Goal: Information Seeking & Learning: Learn about a topic

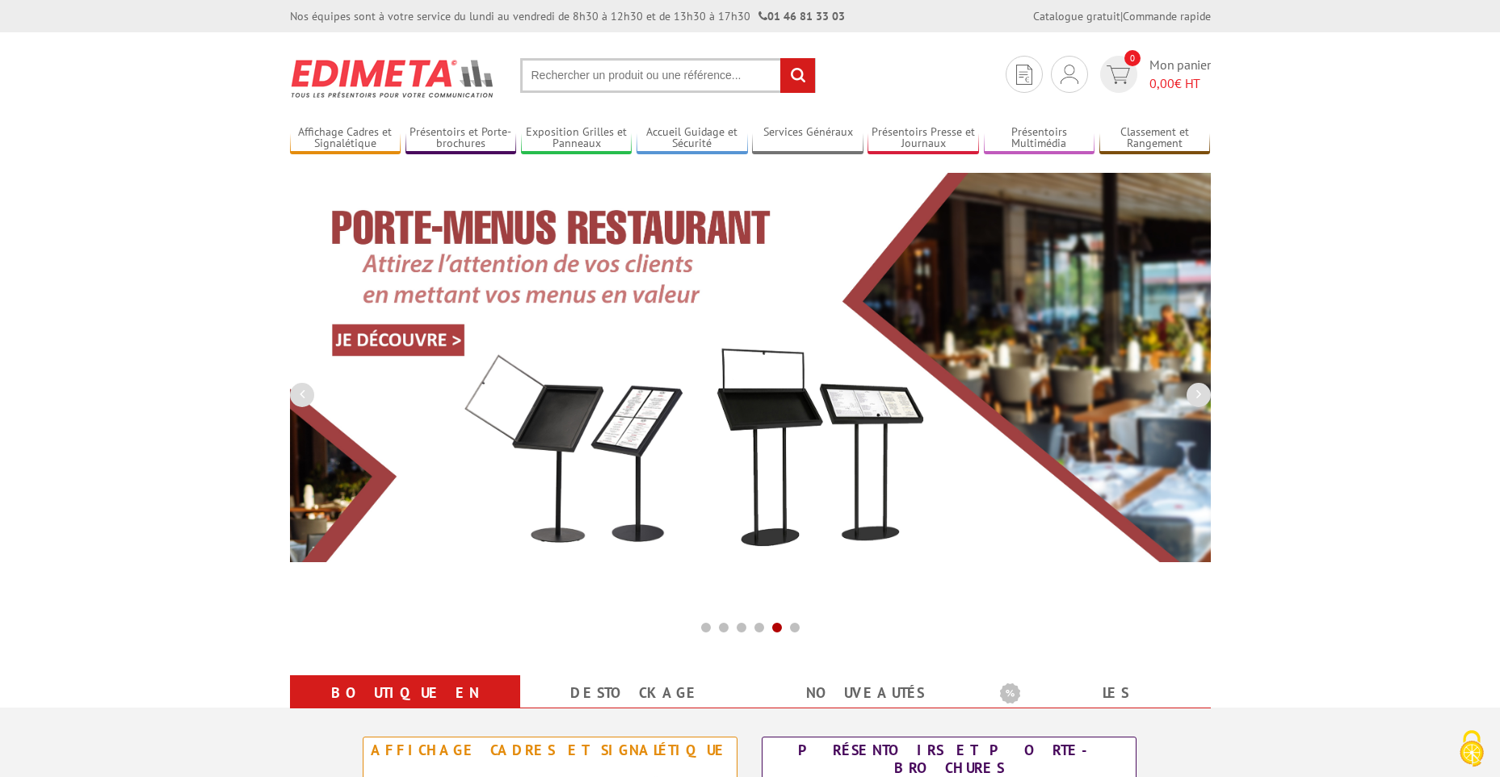
click at [600, 75] on input "text" at bounding box center [668, 75] width 296 height 35
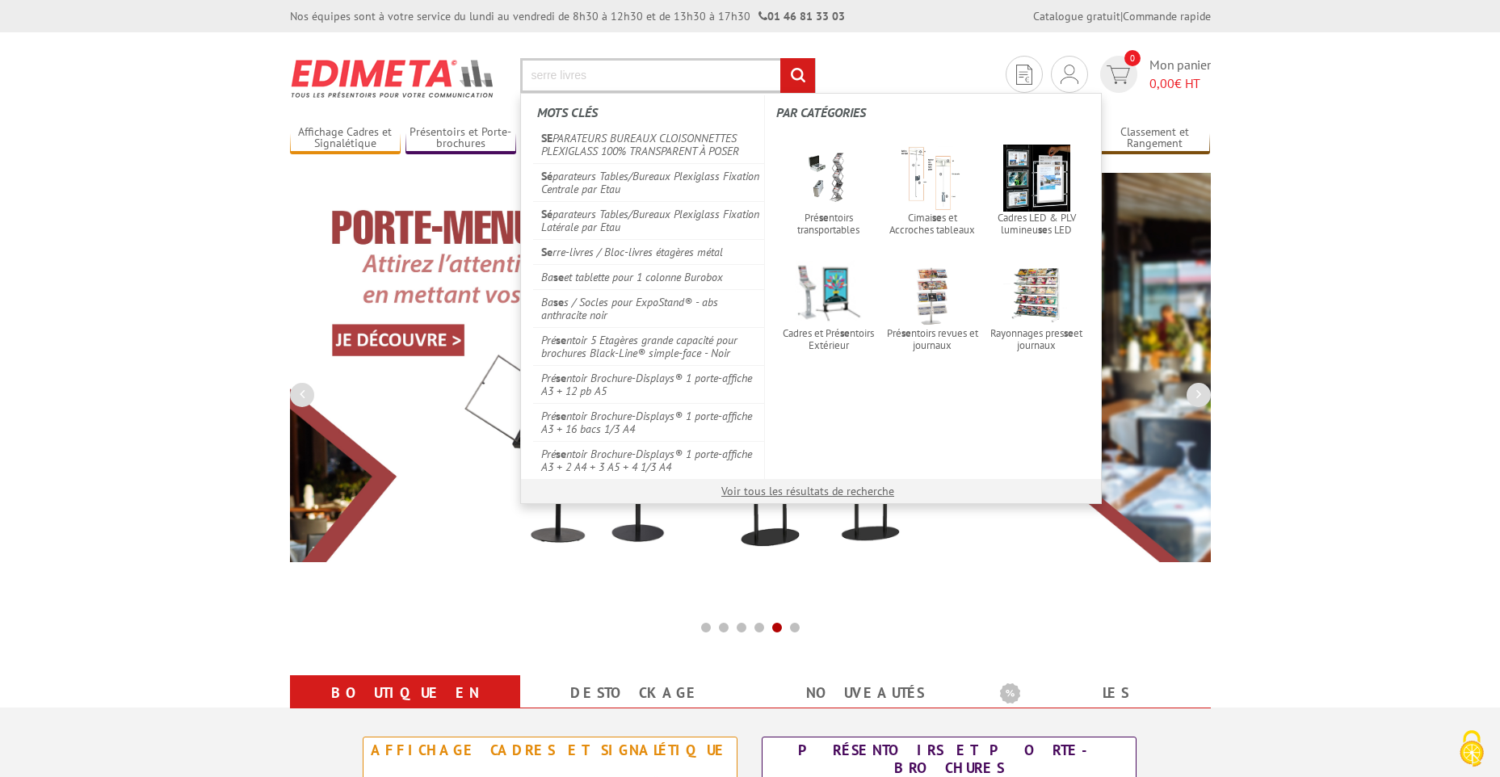
type input "serre livres"
click at [780, 58] on input "rechercher" at bounding box center [797, 75] width 35 height 35
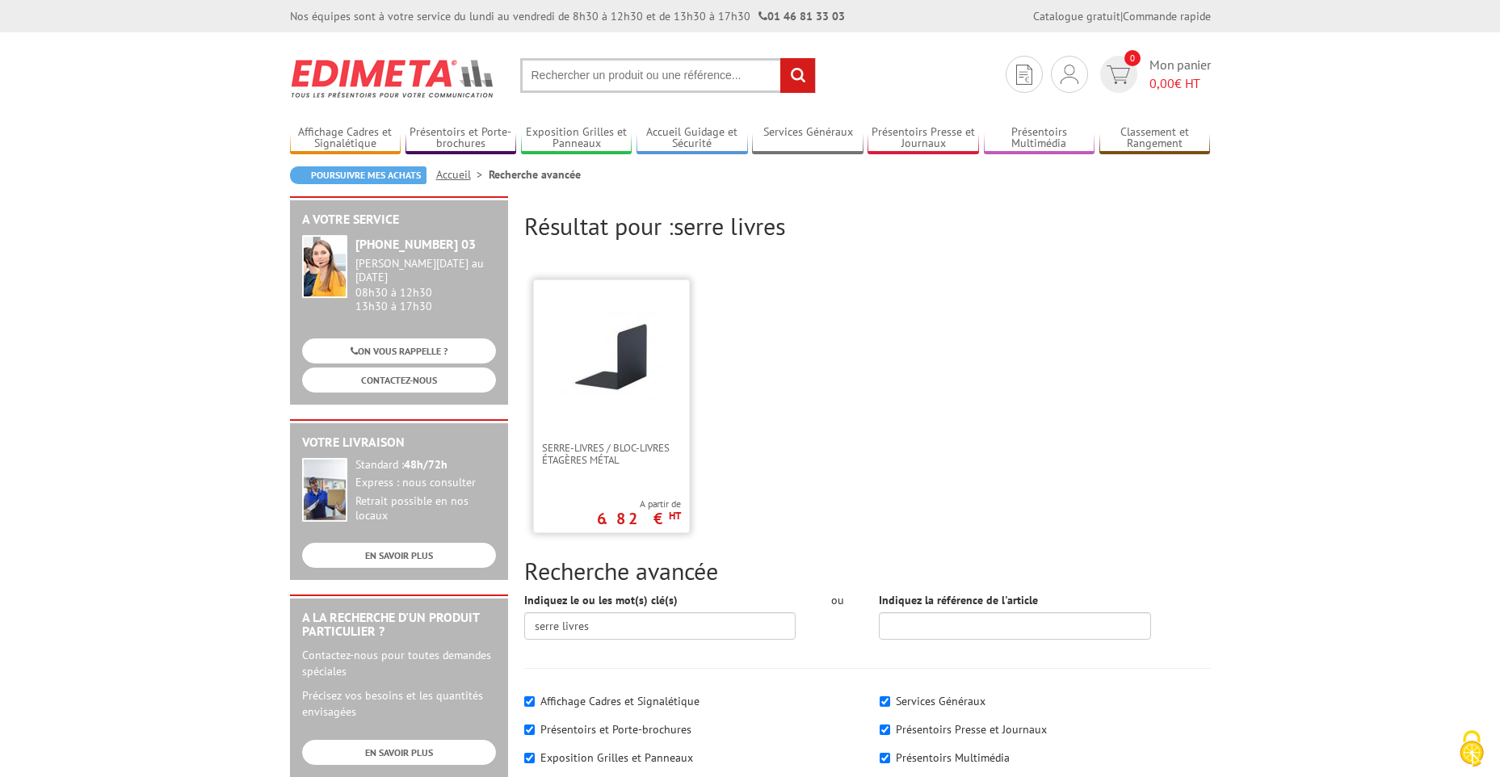
click at [610, 367] on img at bounding box center [611, 356] width 105 height 105
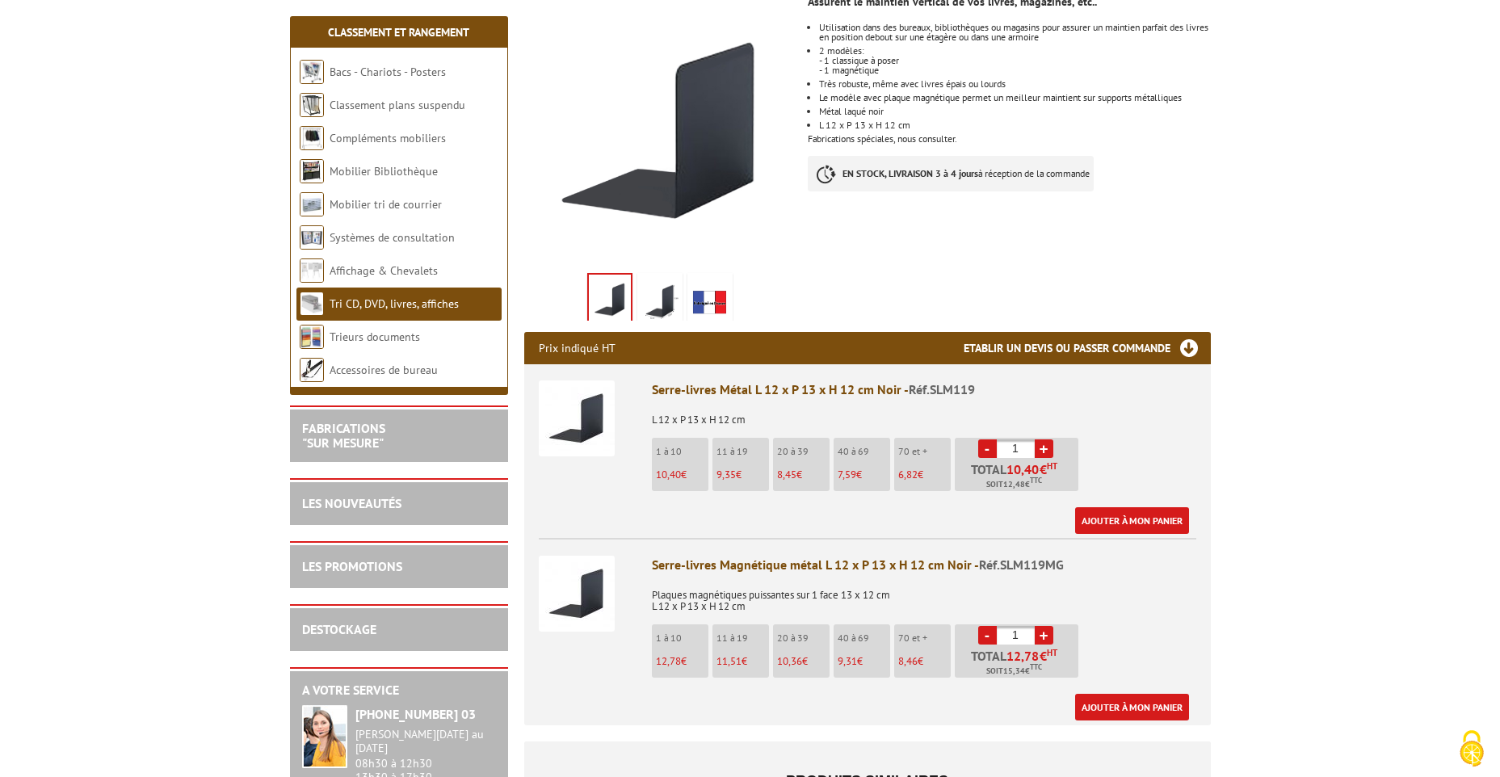
scroll to position [323, 0]
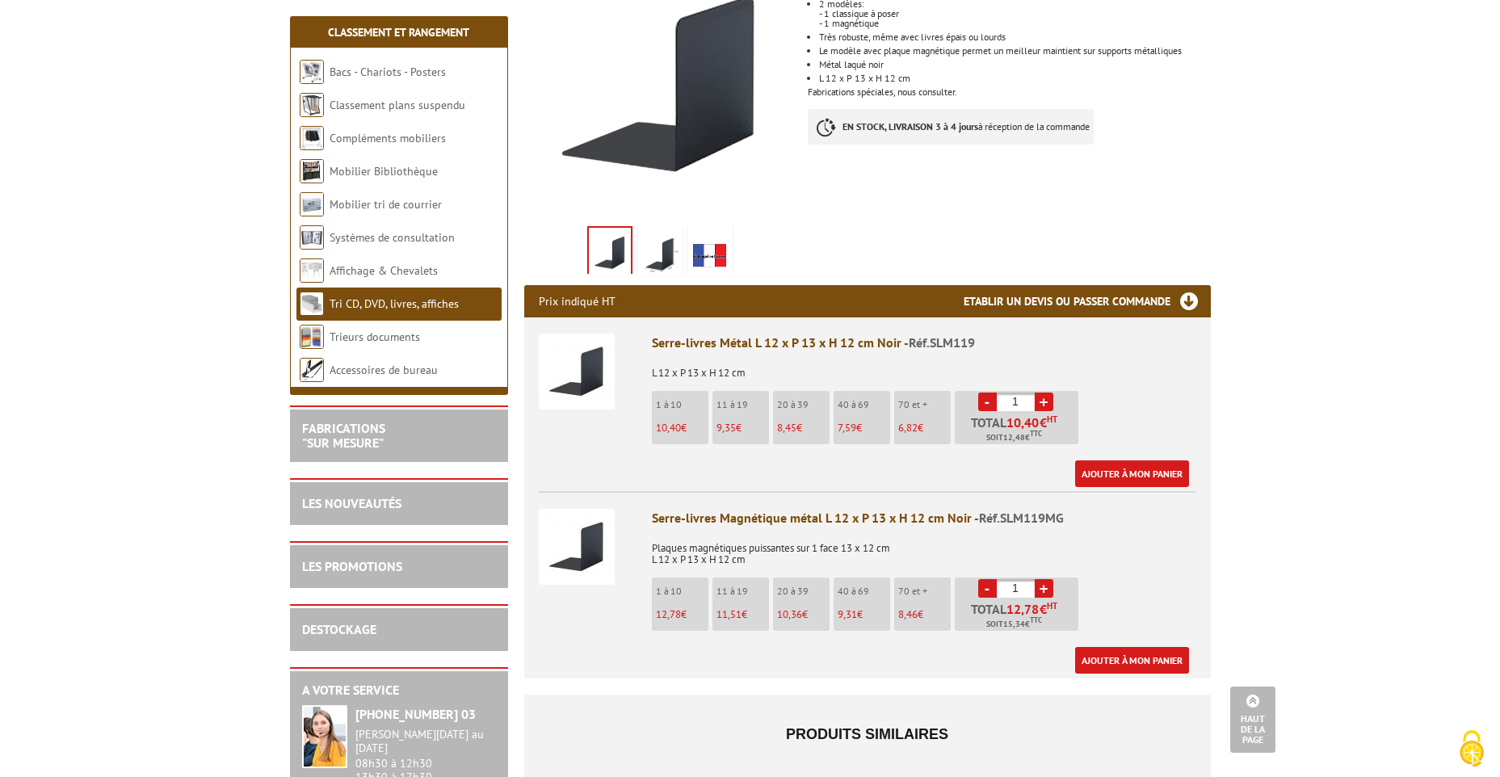
click at [1024, 401] on input "1" at bounding box center [1016, 402] width 38 height 19
drag, startPoint x: 1018, startPoint y: 405, endPoint x: 1026, endPoint y: 401, distance: 9.0
click at [1026, 401] on input "1" at bounding box center [1016, 402] width 38 height 19
drag, startPoint x: 1004, startPoint y: 401, endPoint x: 1027, endPoint y: 399, distance: 22.7
click at [1027, 399] on input "1" at bounding box center [1016, 402] width 38 height 19
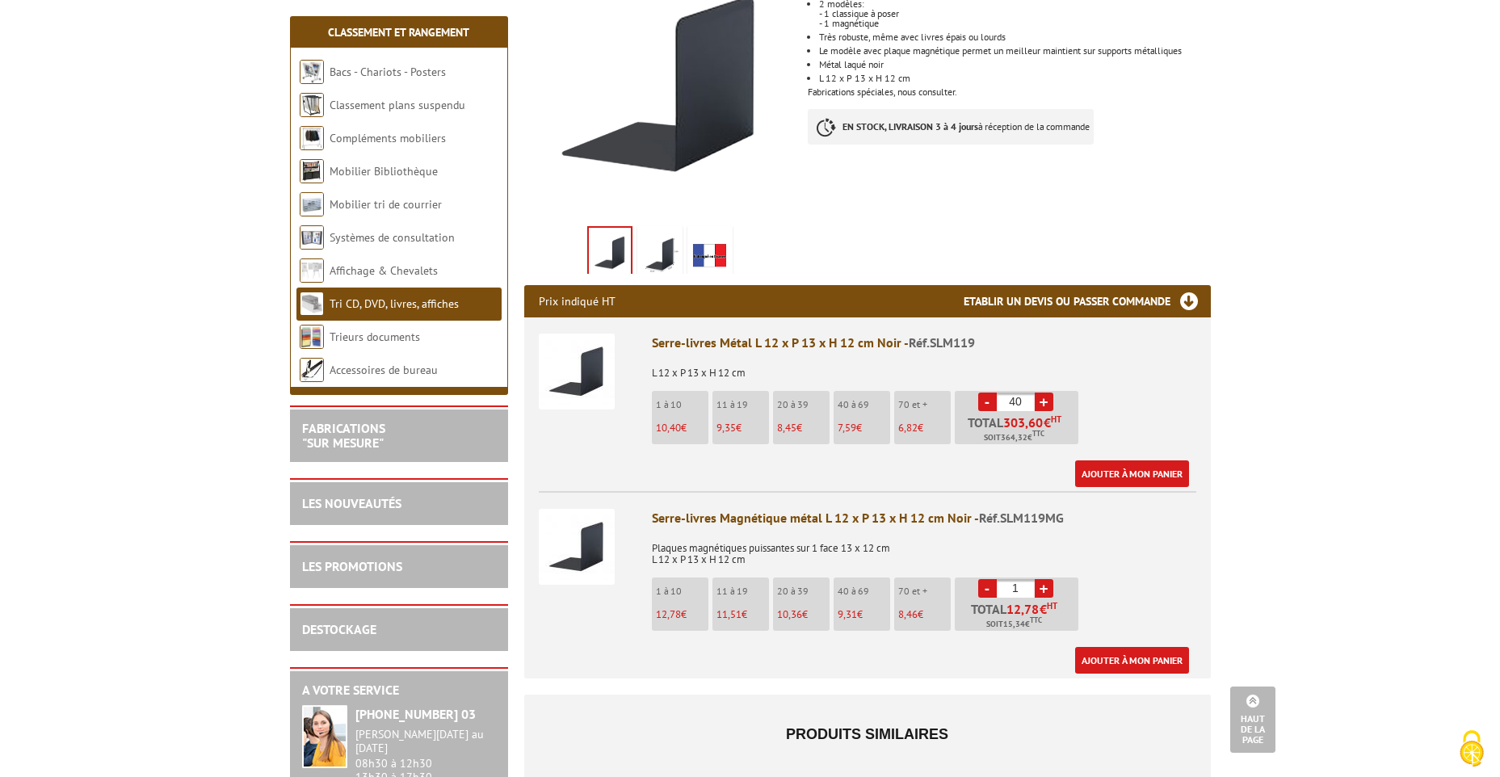
type input "40"
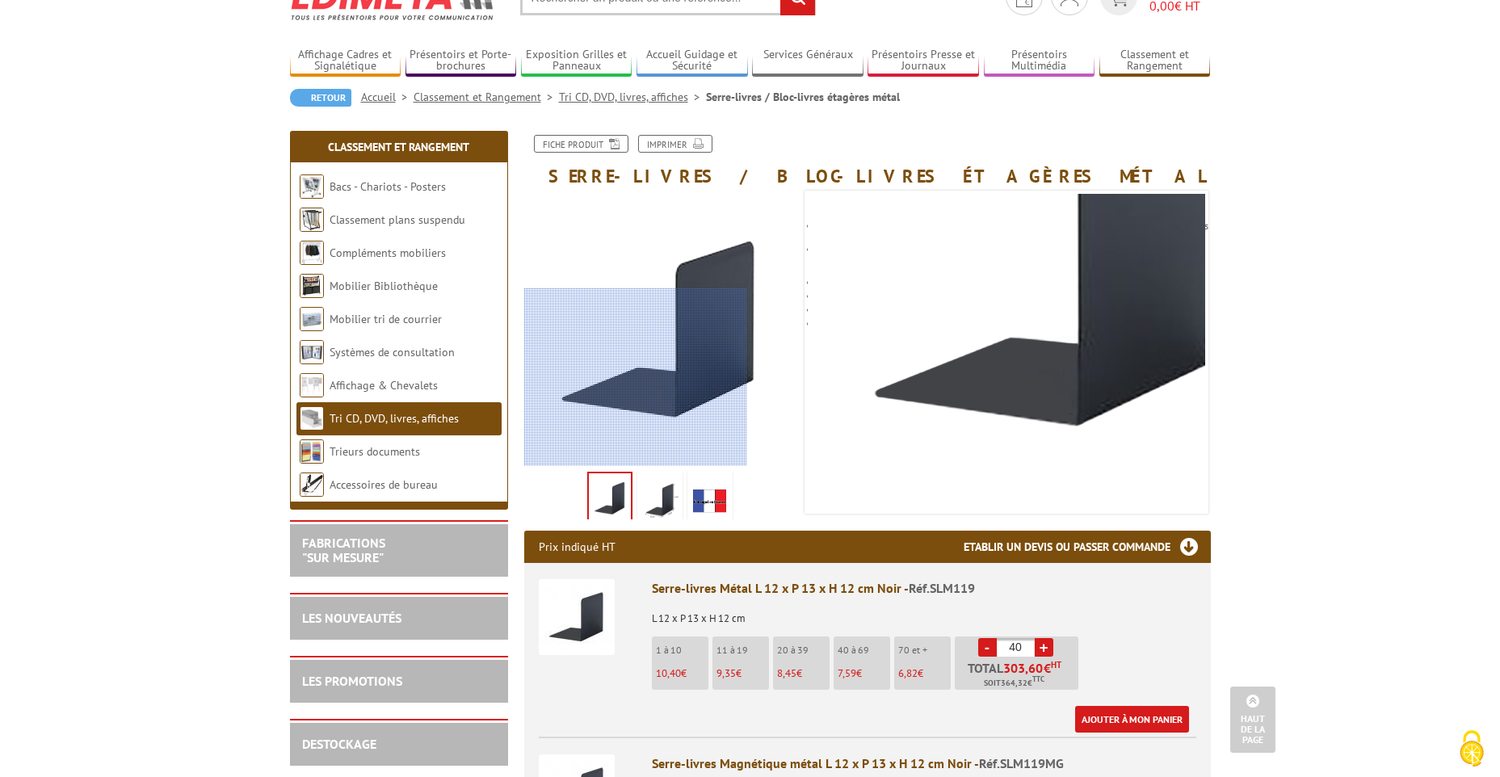
scroll to position [0, 0]
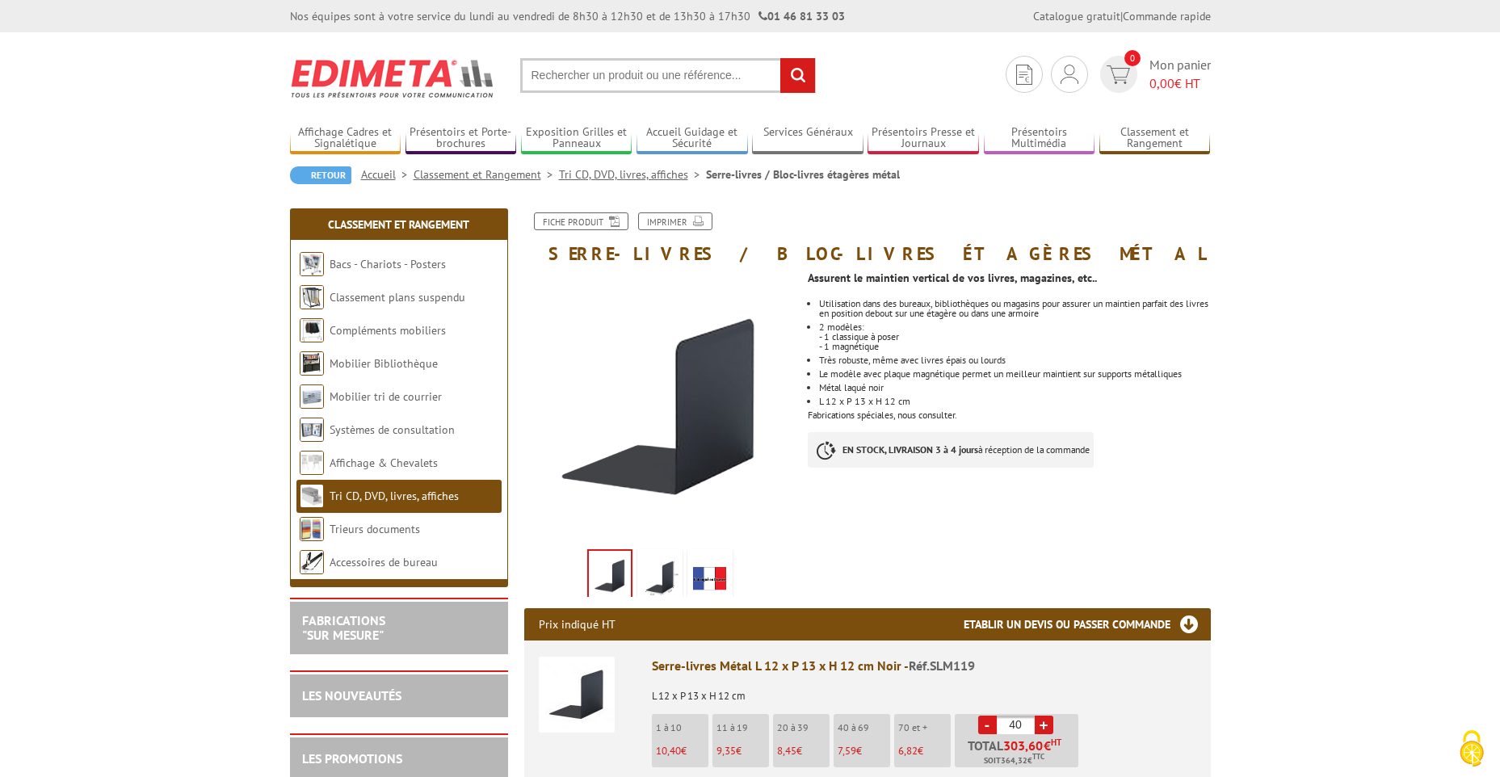
click at [614, 77] on input "text" at bounding box center [668, 75] width 296 height 35
paste input "216727"
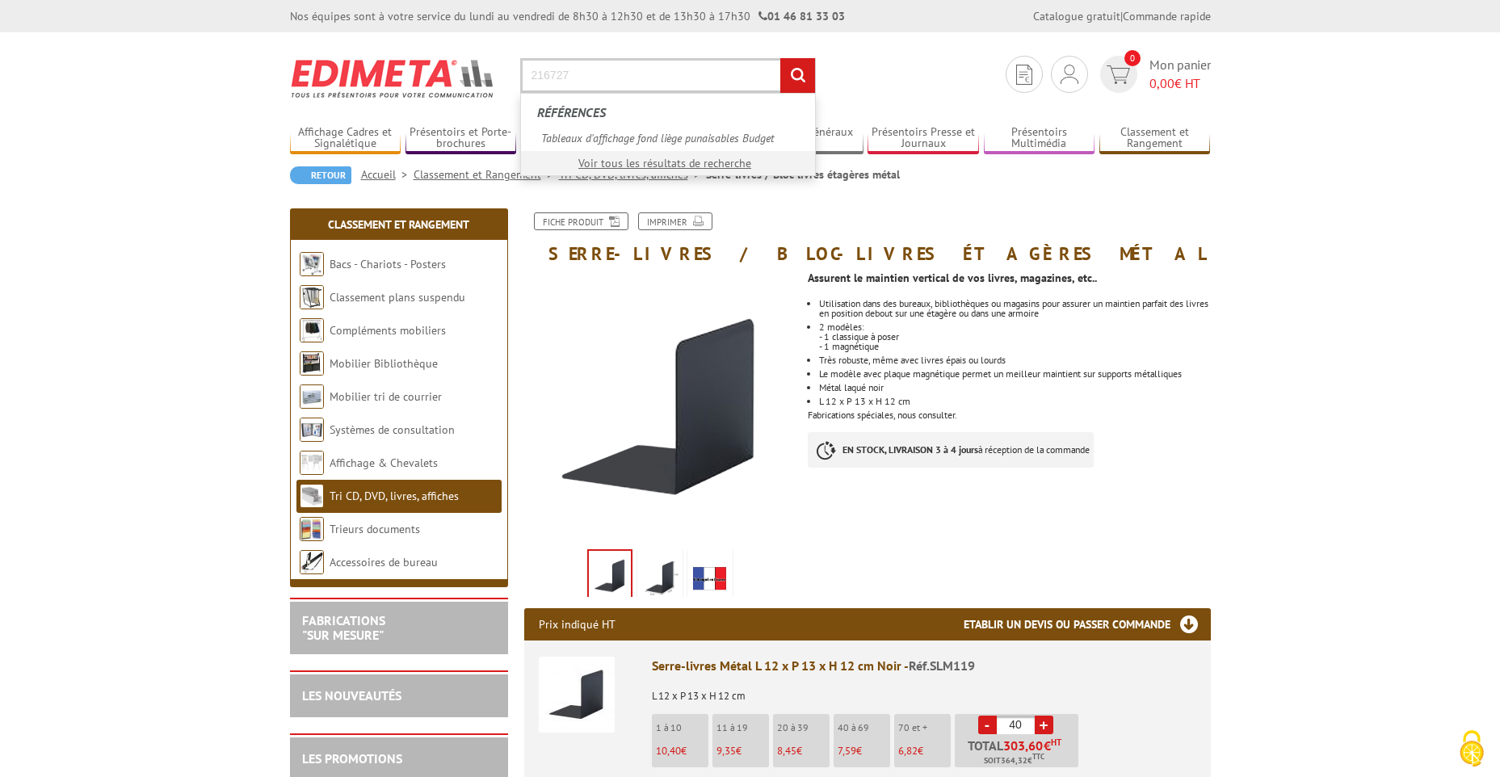
type input "216727"
click at [780, 58] on input "rechercher" at bounding box center [797, 75] width 35 height 35
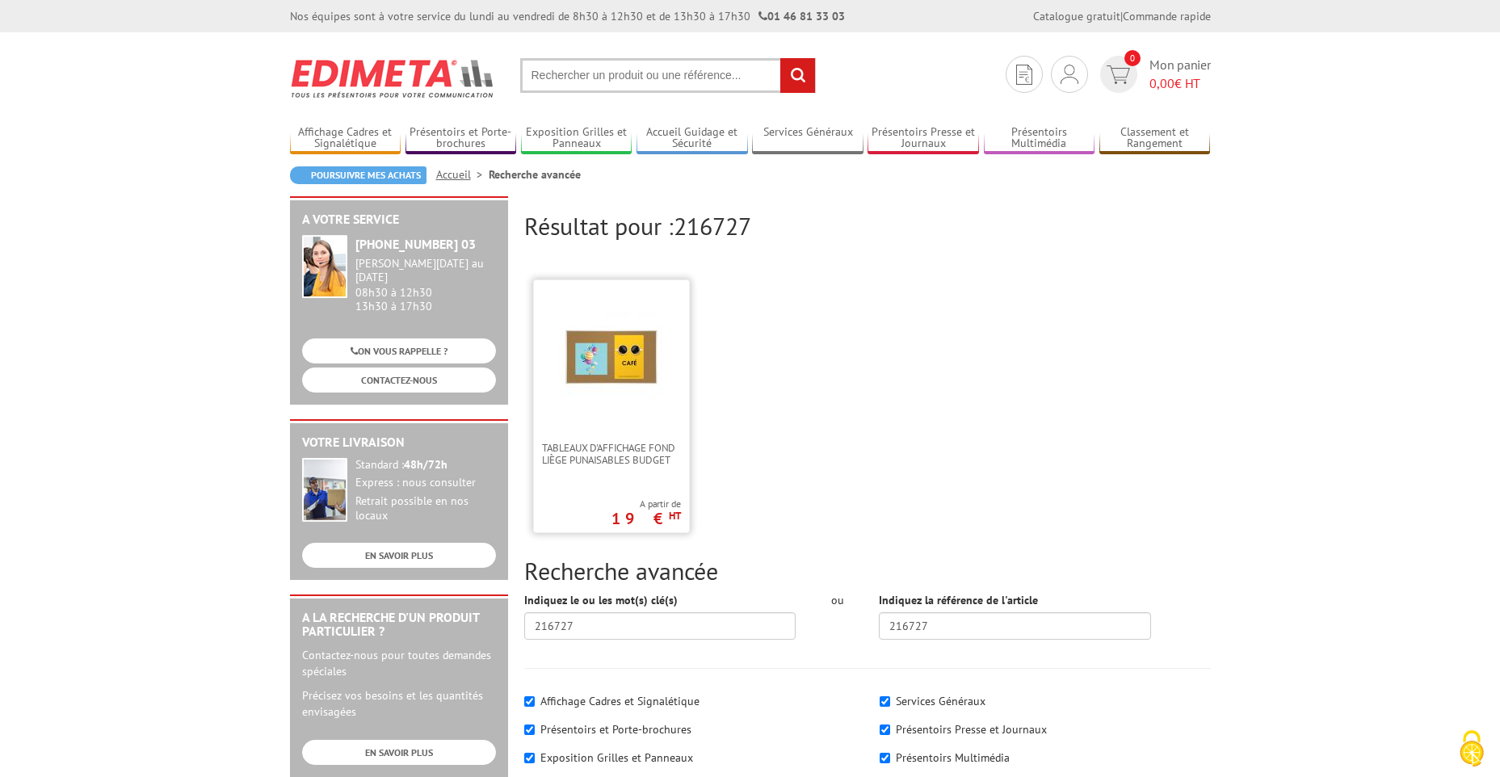
click at [603, 368] on img at bounding box center [611, 356] width 105 height 105
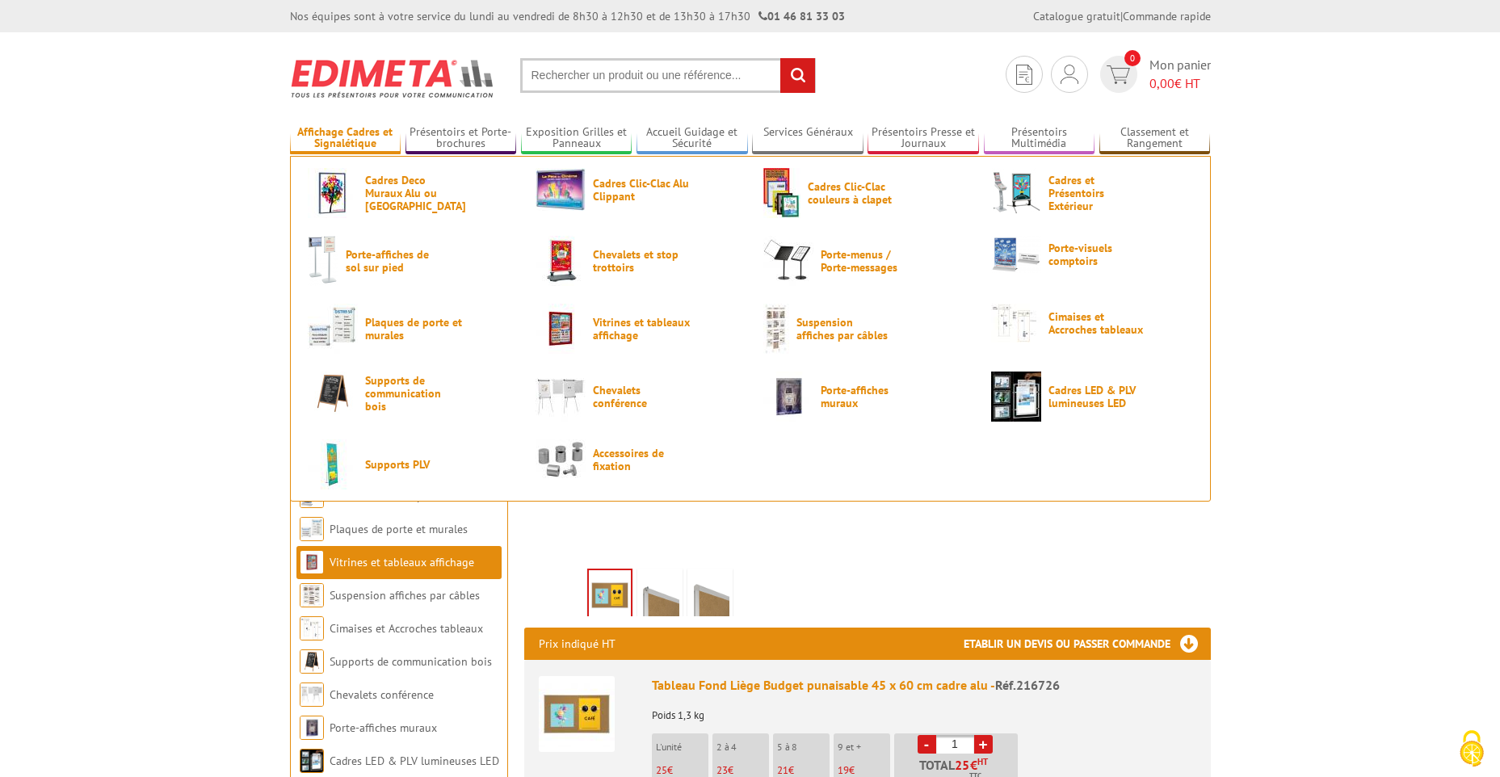
click at [358, 129] on link "Affichage Cadres et Signalétique" at bounding box center [345, 138] width 111 height 27
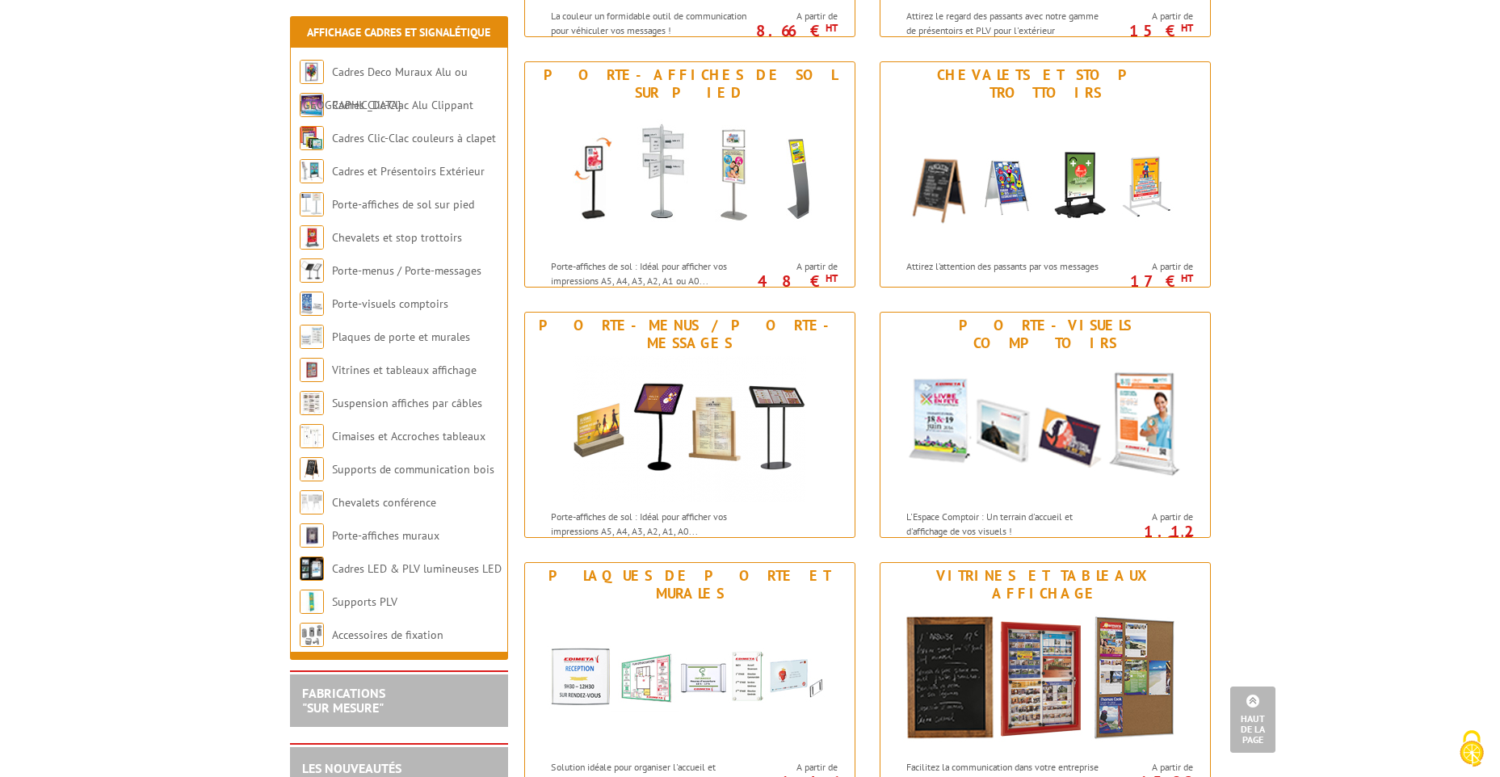
scroll to position [727, 0]
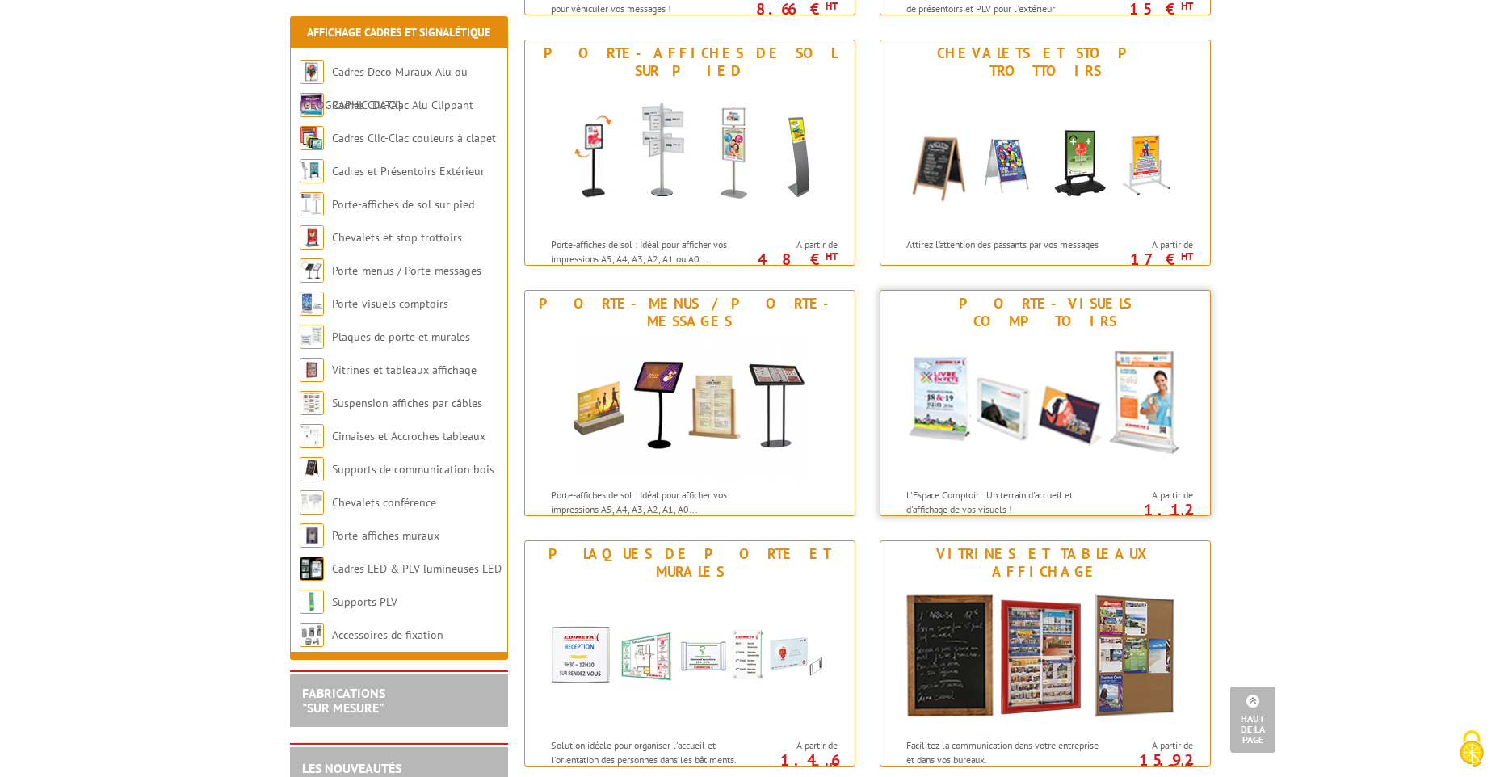
click at [978, 399] on img at bounding box center [1045, 406] width 299 height 145
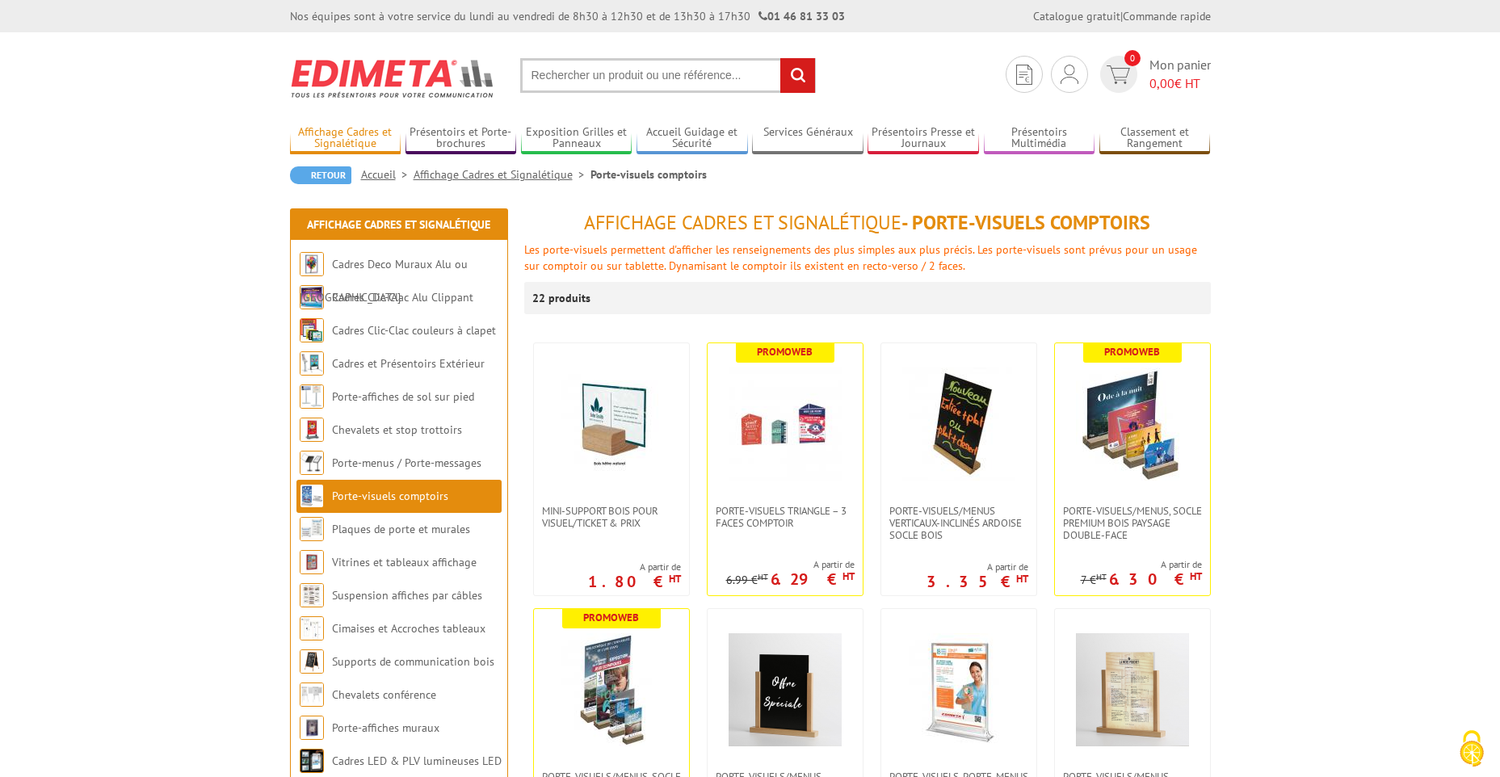
click at [334, 131] on link "Affichage Cadres et Signalétique" at bounding box center [345, 138] width 111 height 27
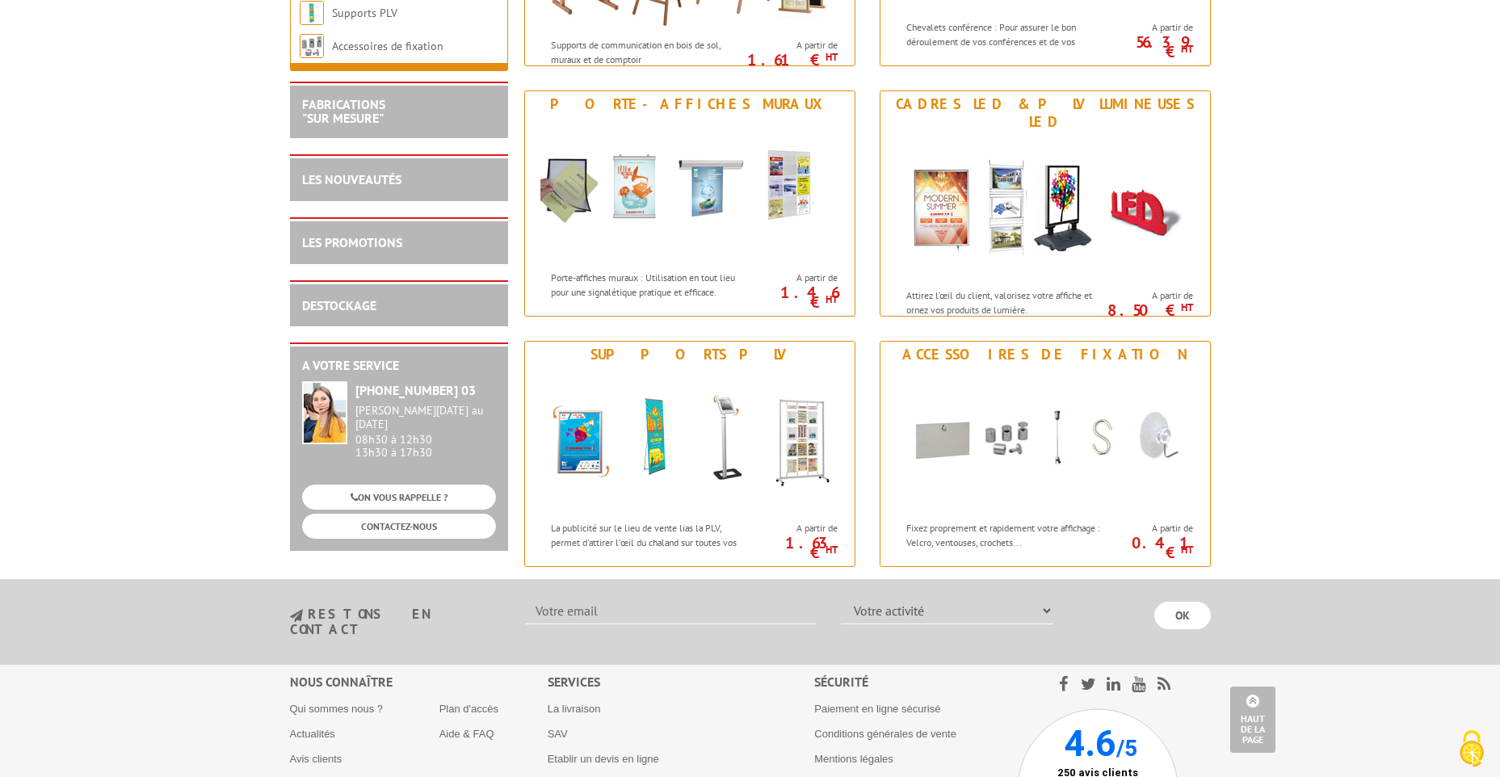
scroll to position [1938, 0]
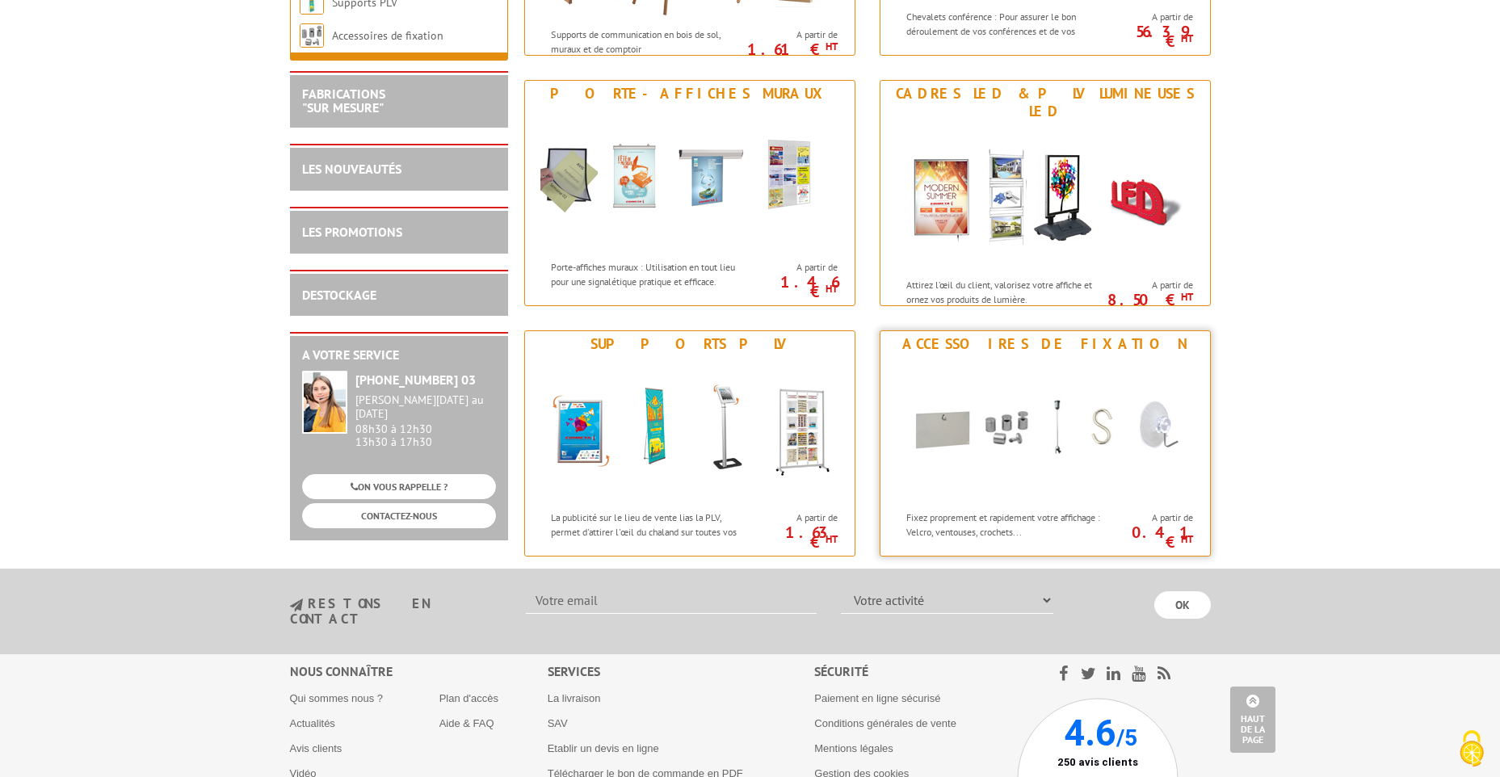
click at [1010, 343] on div "Accessoires de fixation" at bounding box center [1044, 344] width 321 height 18
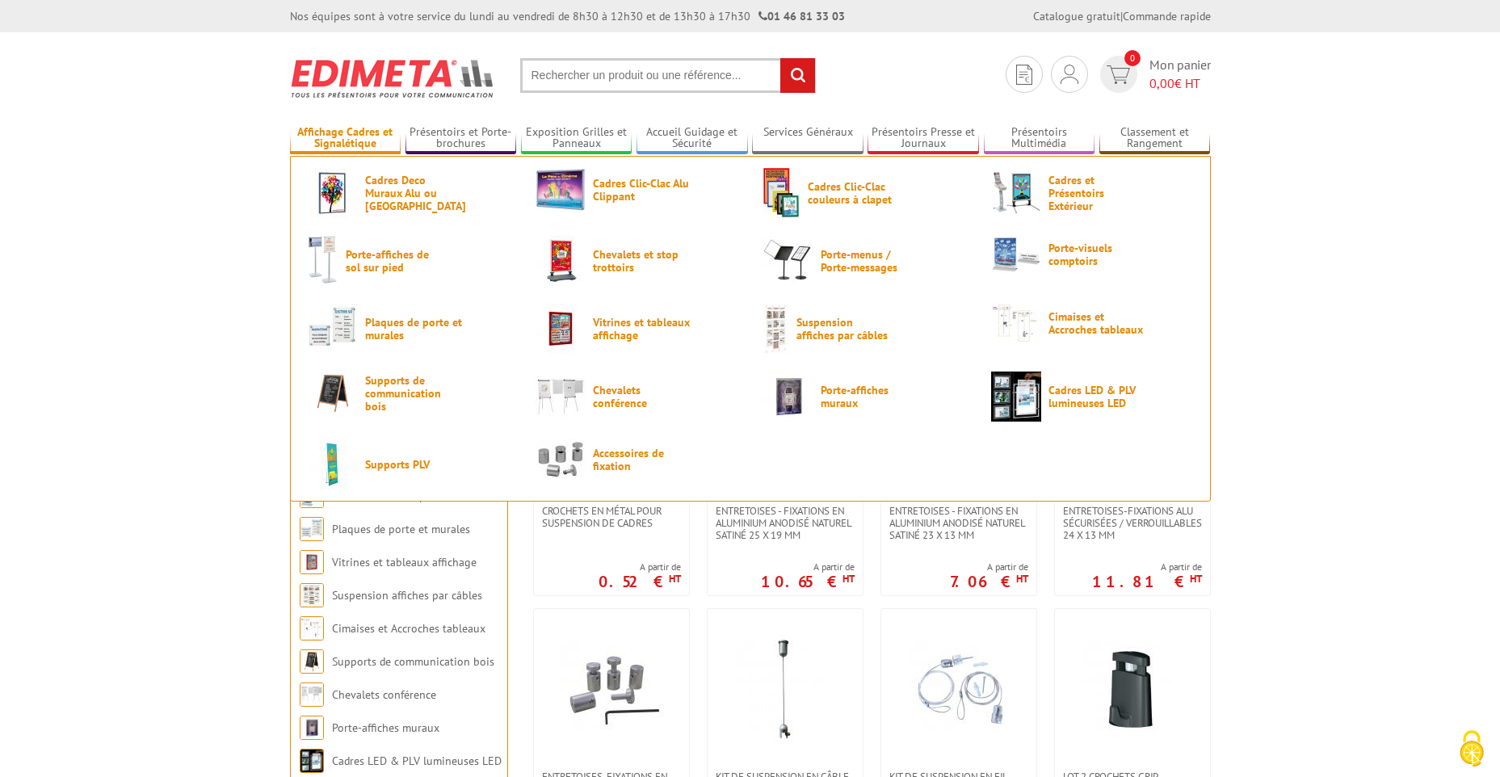
click at [342, 139] on link "Affichage Cadres et Signalétique" at bounding box center [345, 138] width 111 height 27
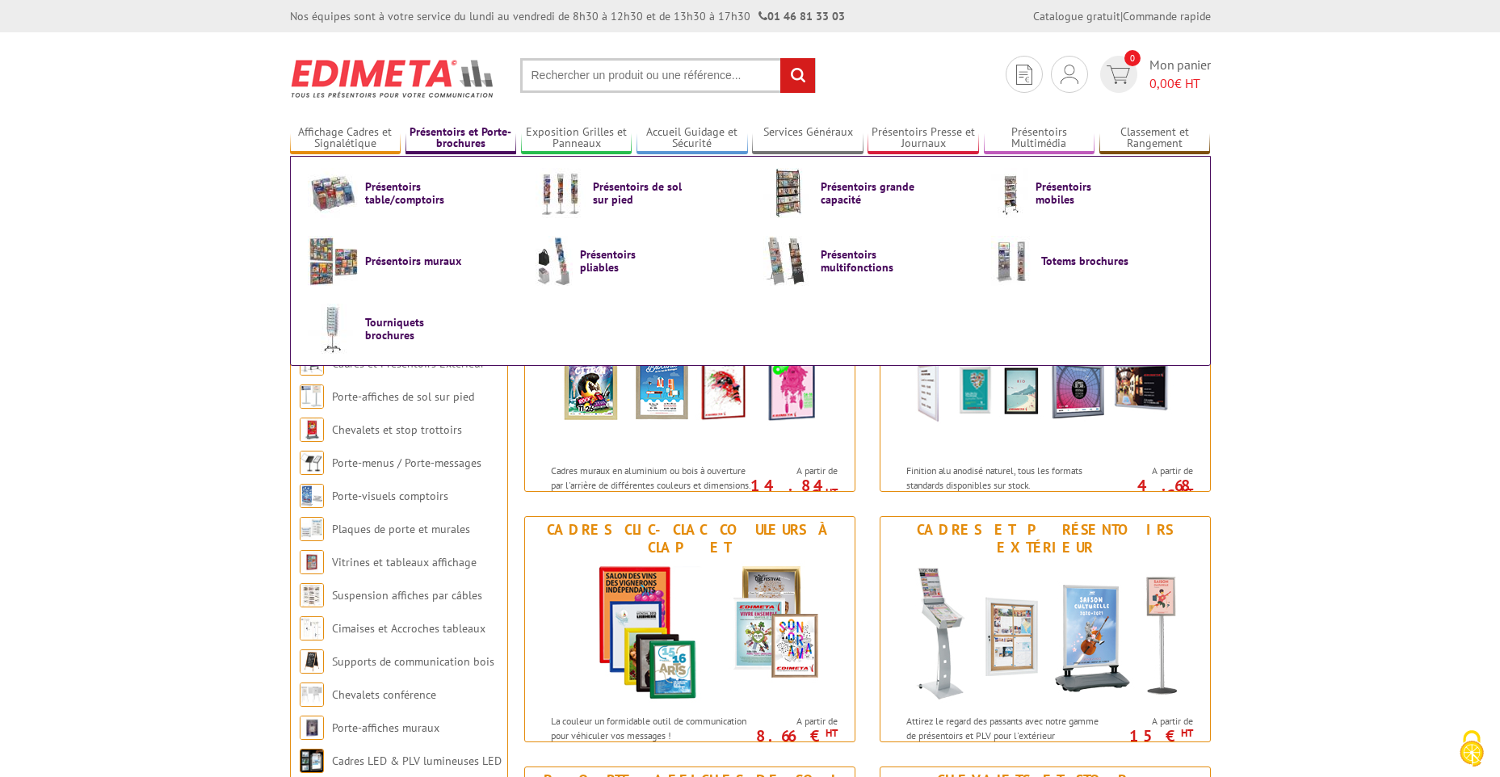
click at [467, 135] on link "Présentoirs et Porte-brochures" at bounding box center [460, 138] width 111 height 27
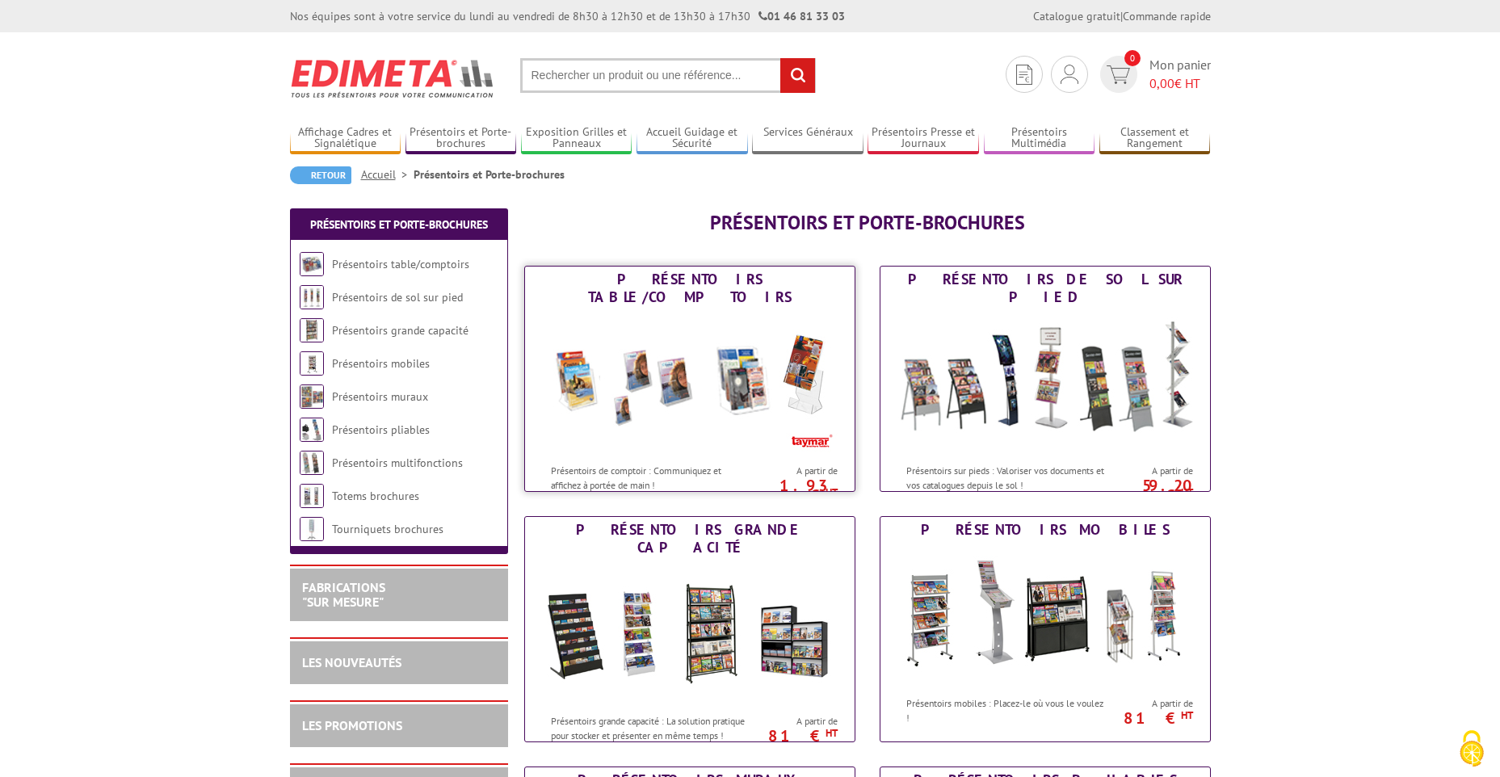
click at [656, 290] on link "Présentoirs table/comptoirs Présentoirs de comptoir : Communiquez et affichez à…" at bounding box center [689, 379] width 331 height 226
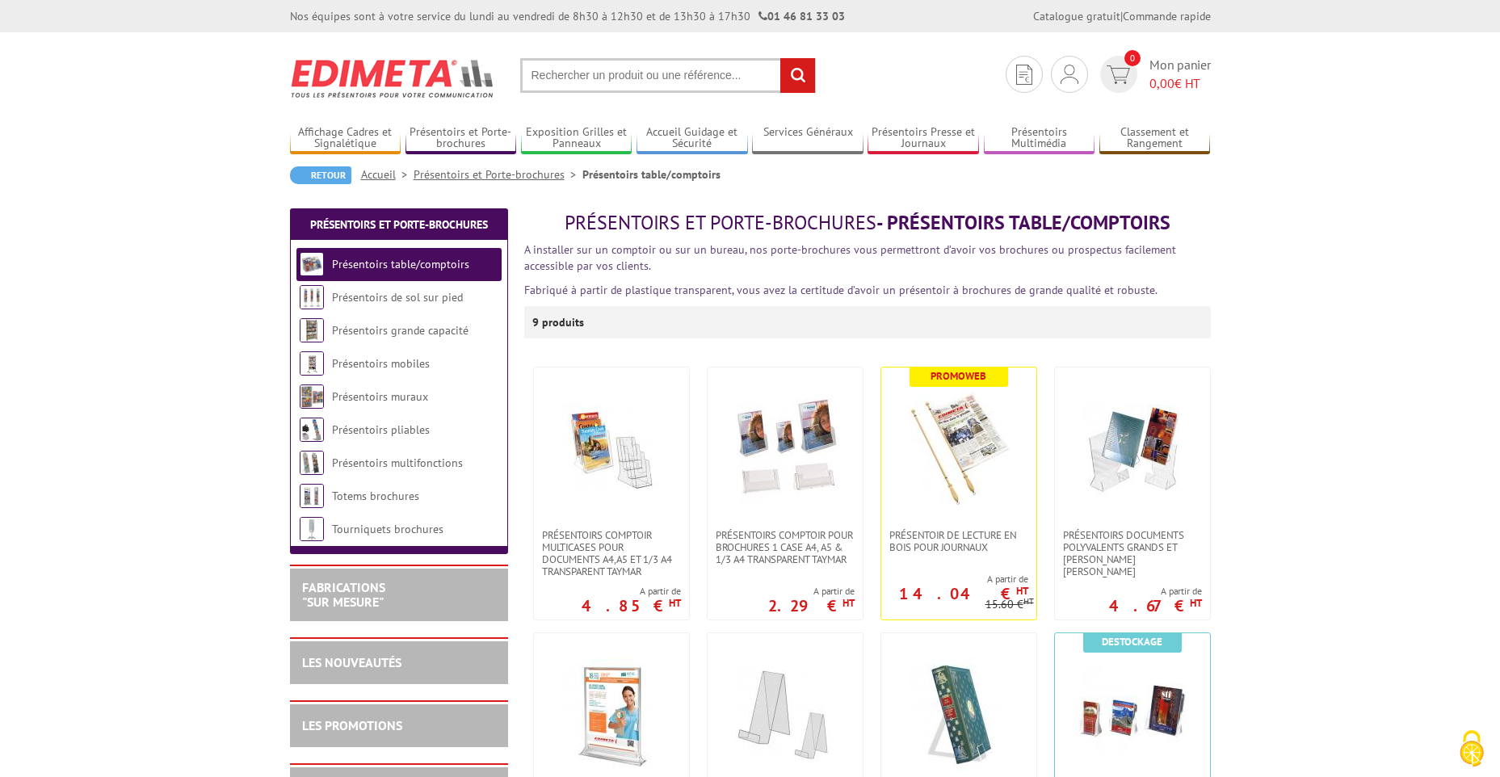
scroll to position [81, 0]
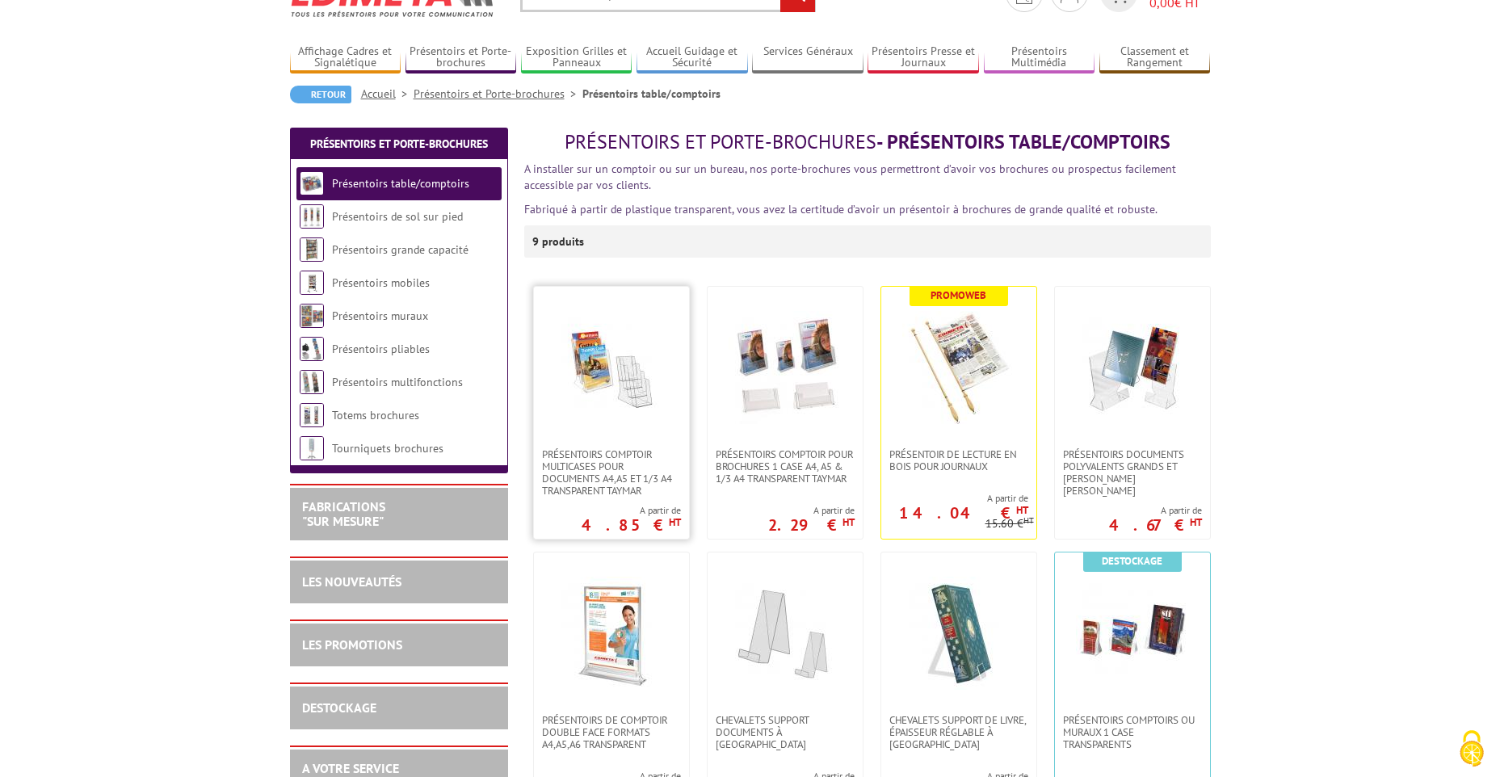
click at [607, 368] on img at bounding box center [611, 367] width 113 height 113
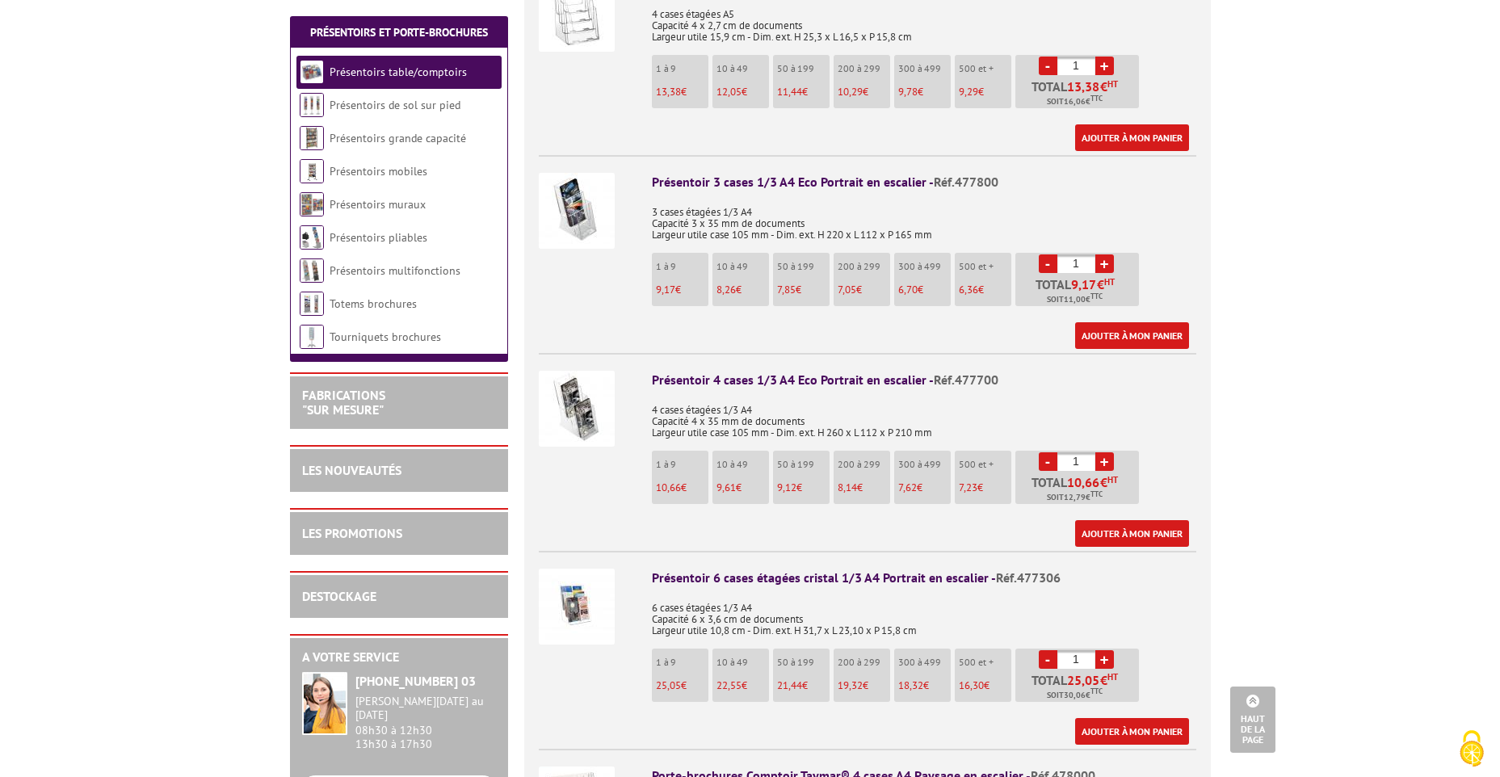
scroll to position [1535, 0]
click at [579, 588] on img at bounding box center [577, 606] width 76 height 76
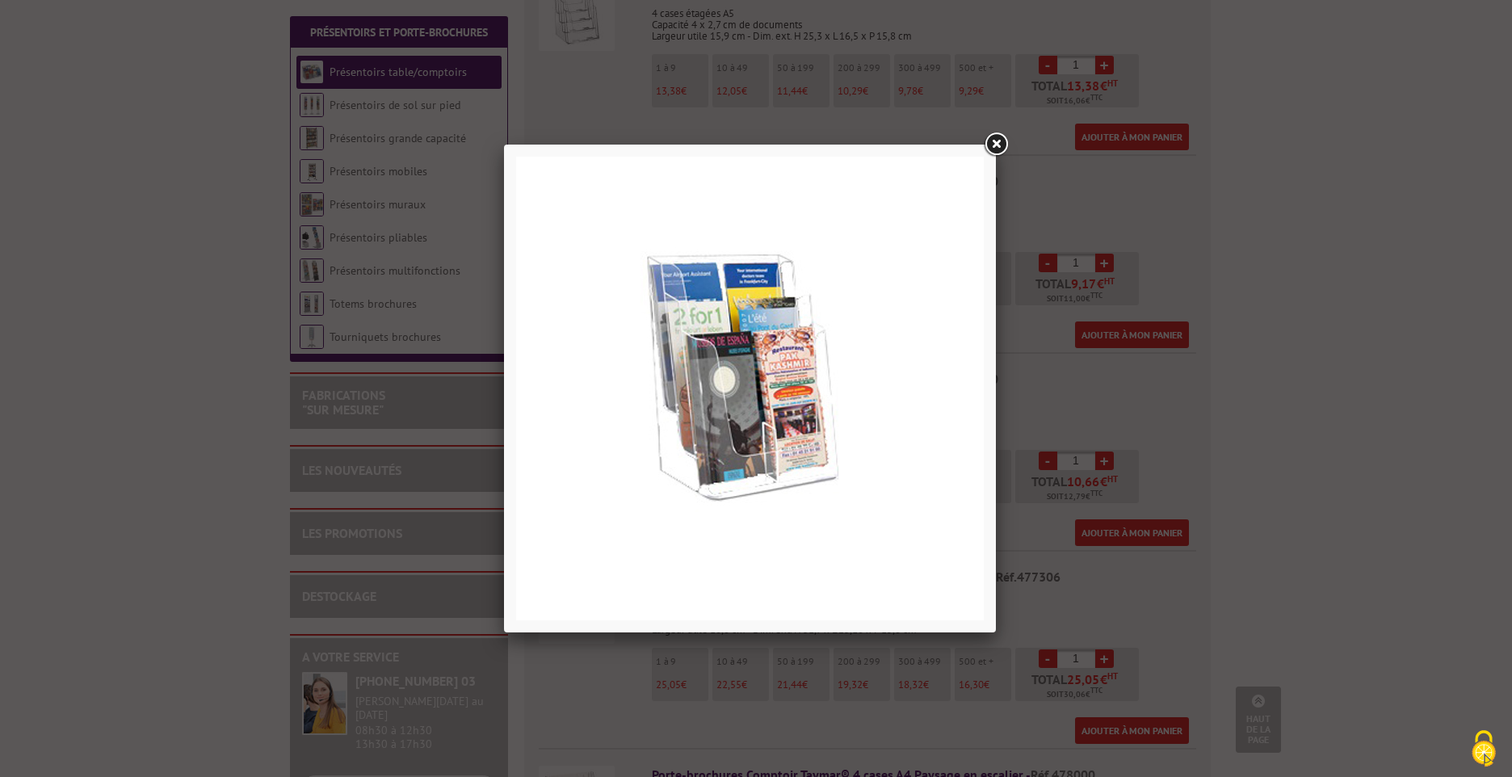
click at [994, 147] on link at bounding box center [995, 144] width 29 height 29
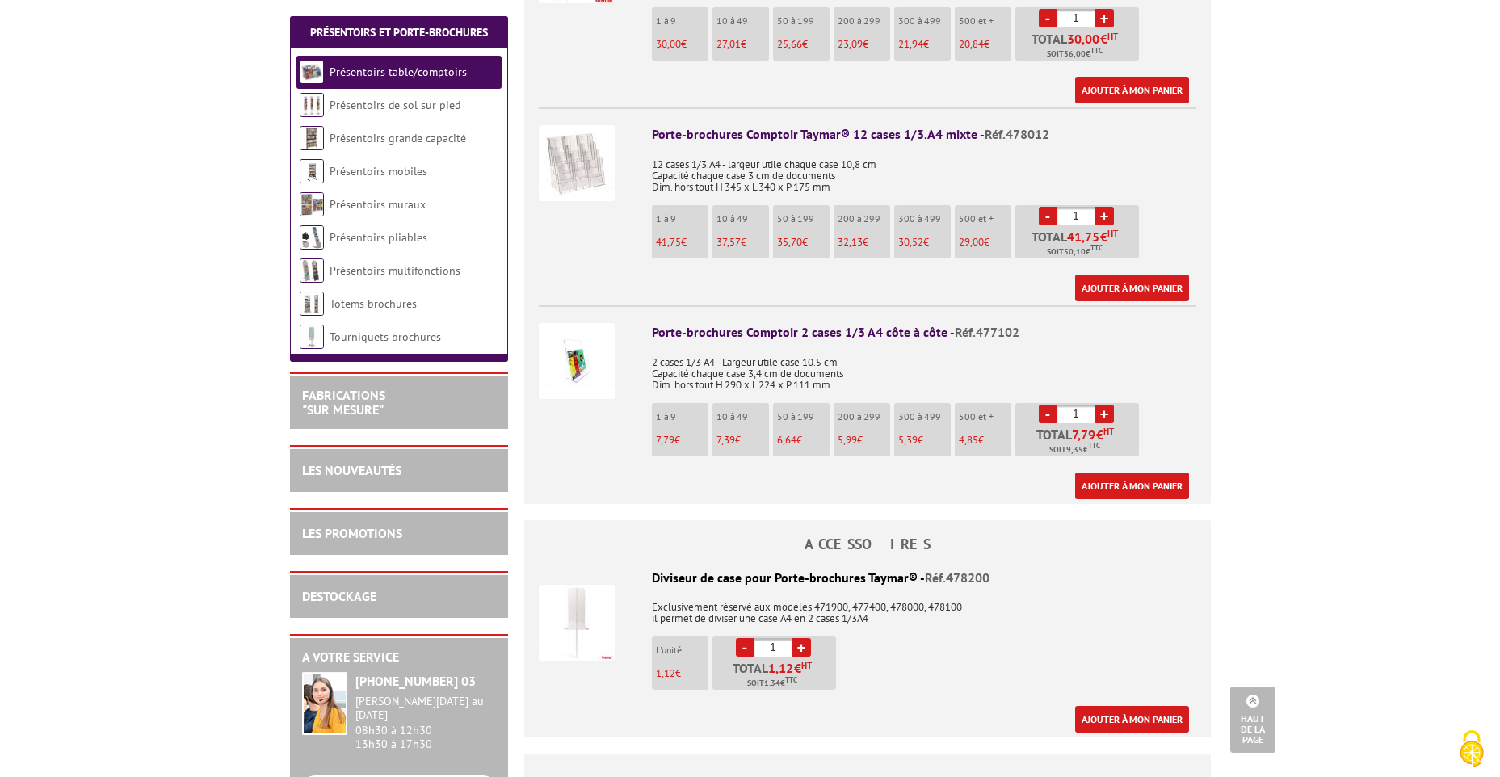
scroll to position [3392, 0]
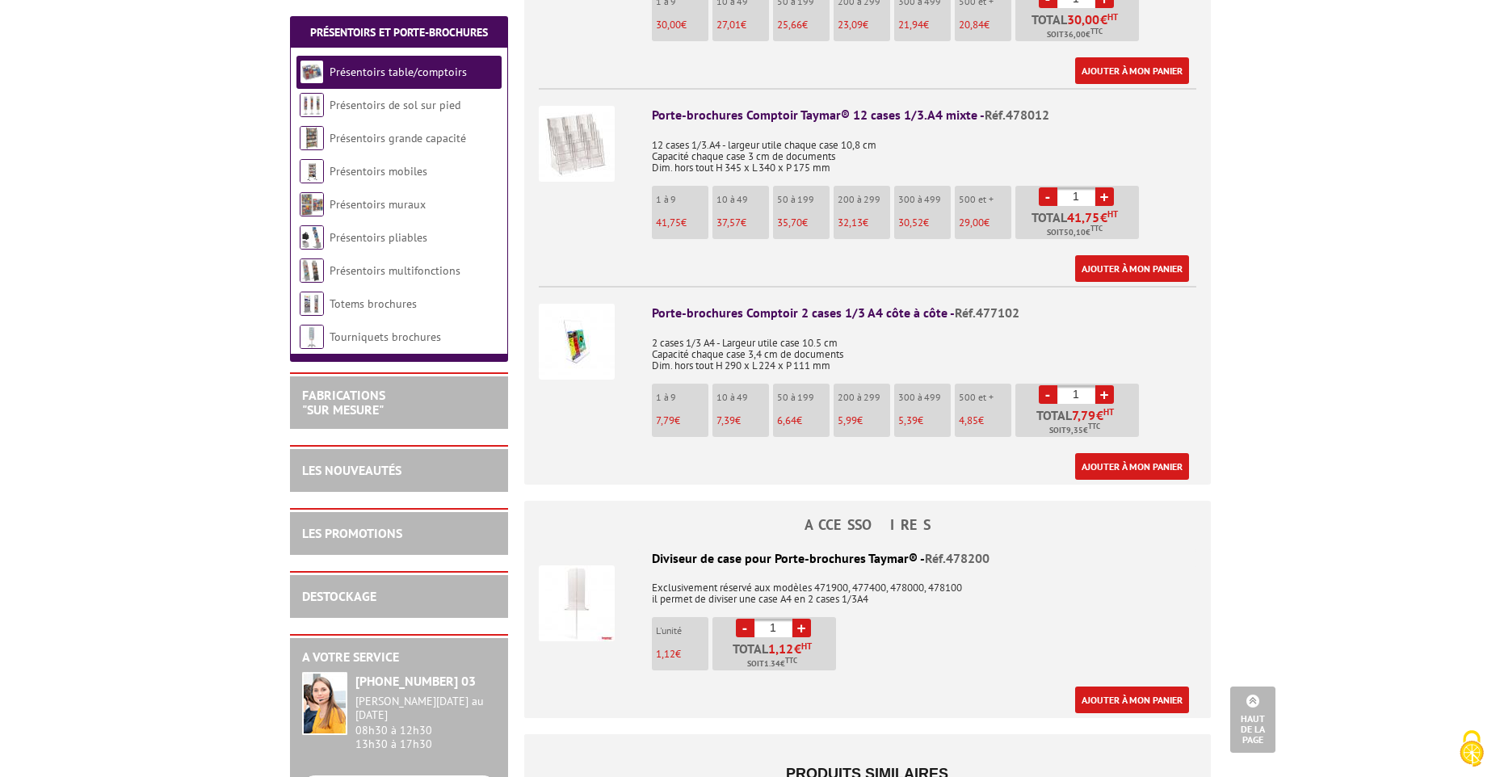
click at [578, 576] on img at bounding box center [577, 603] width 76 height 76
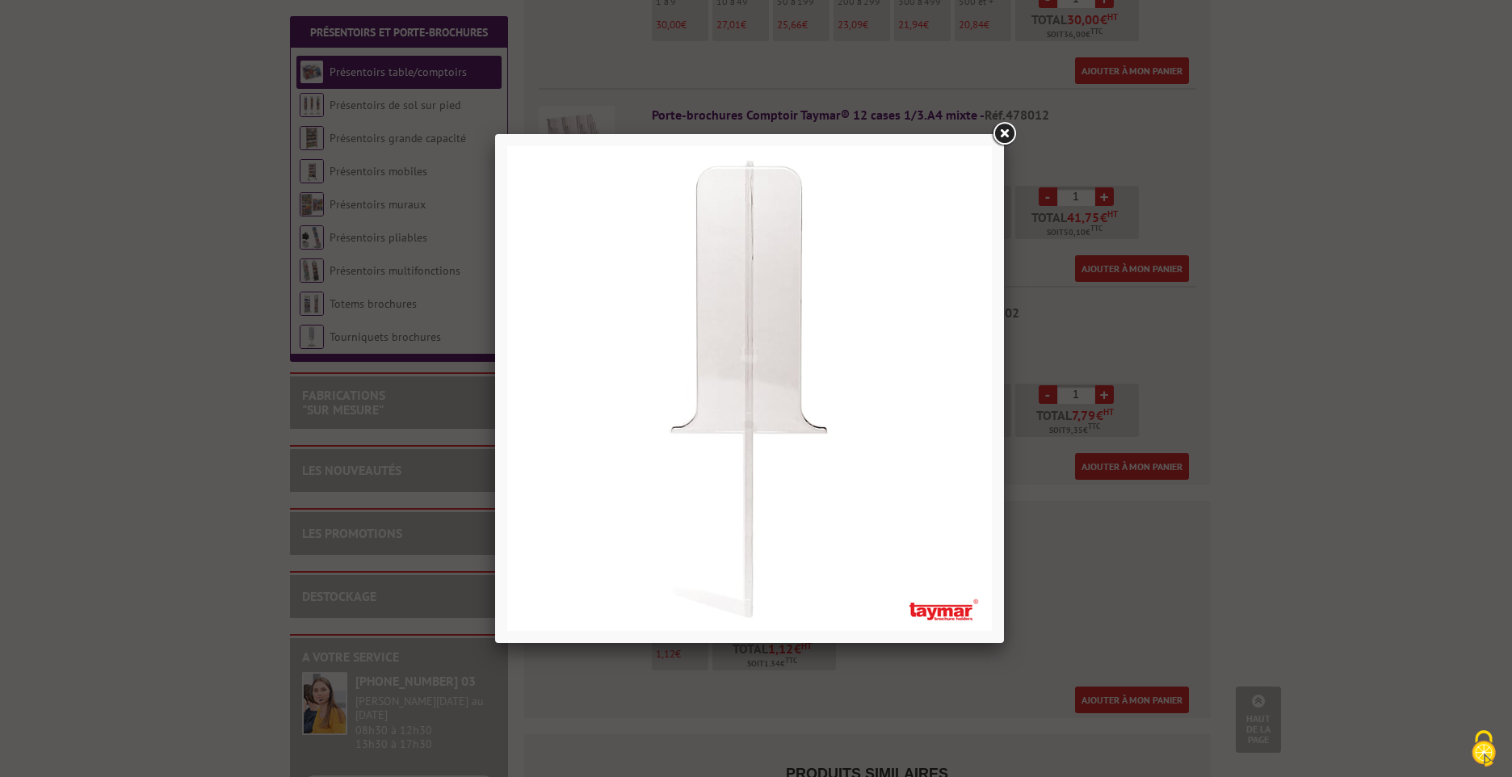
click at [1004, 132] on link at bounding box center [1003, 134] width 29 height 29
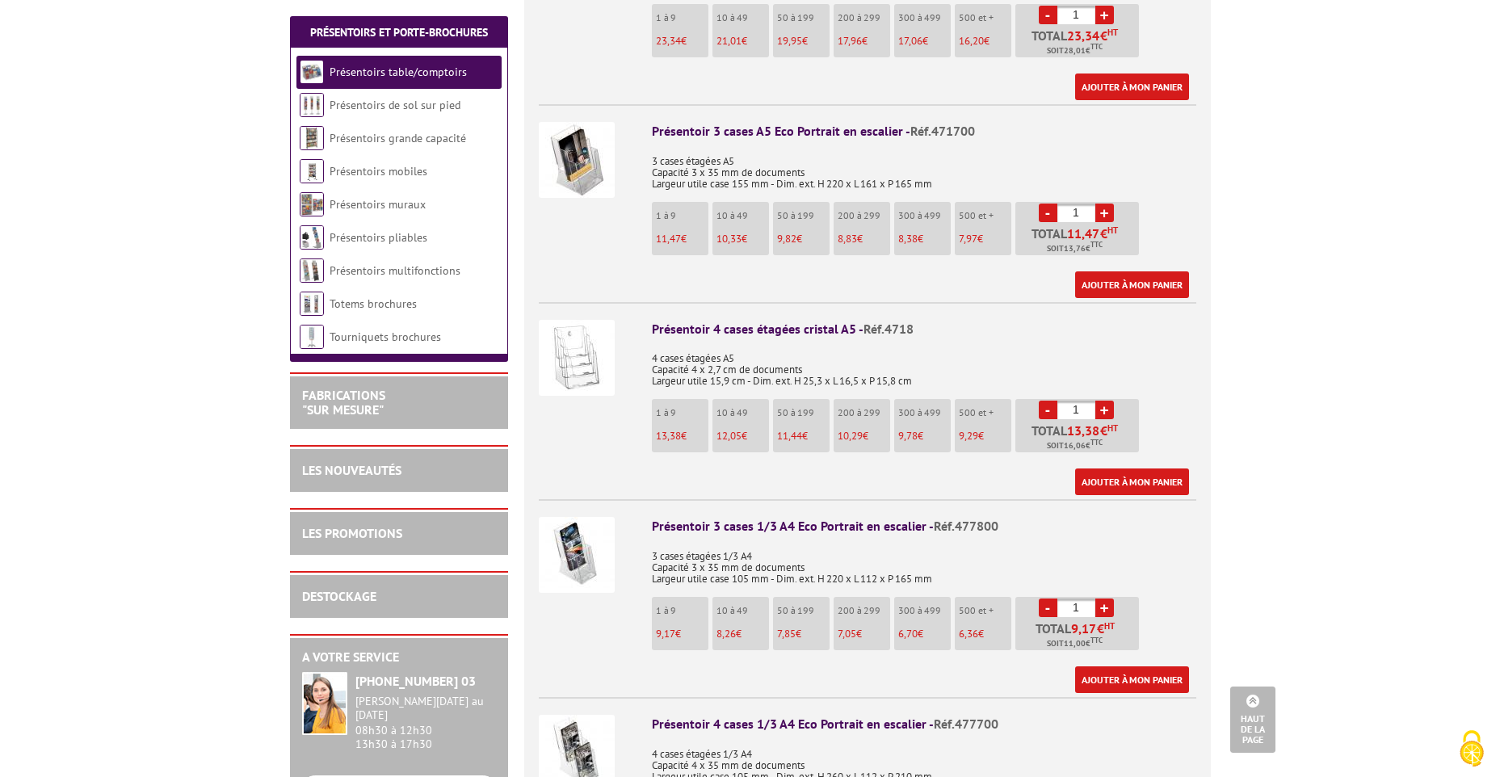
scroll to position [1212, 0]
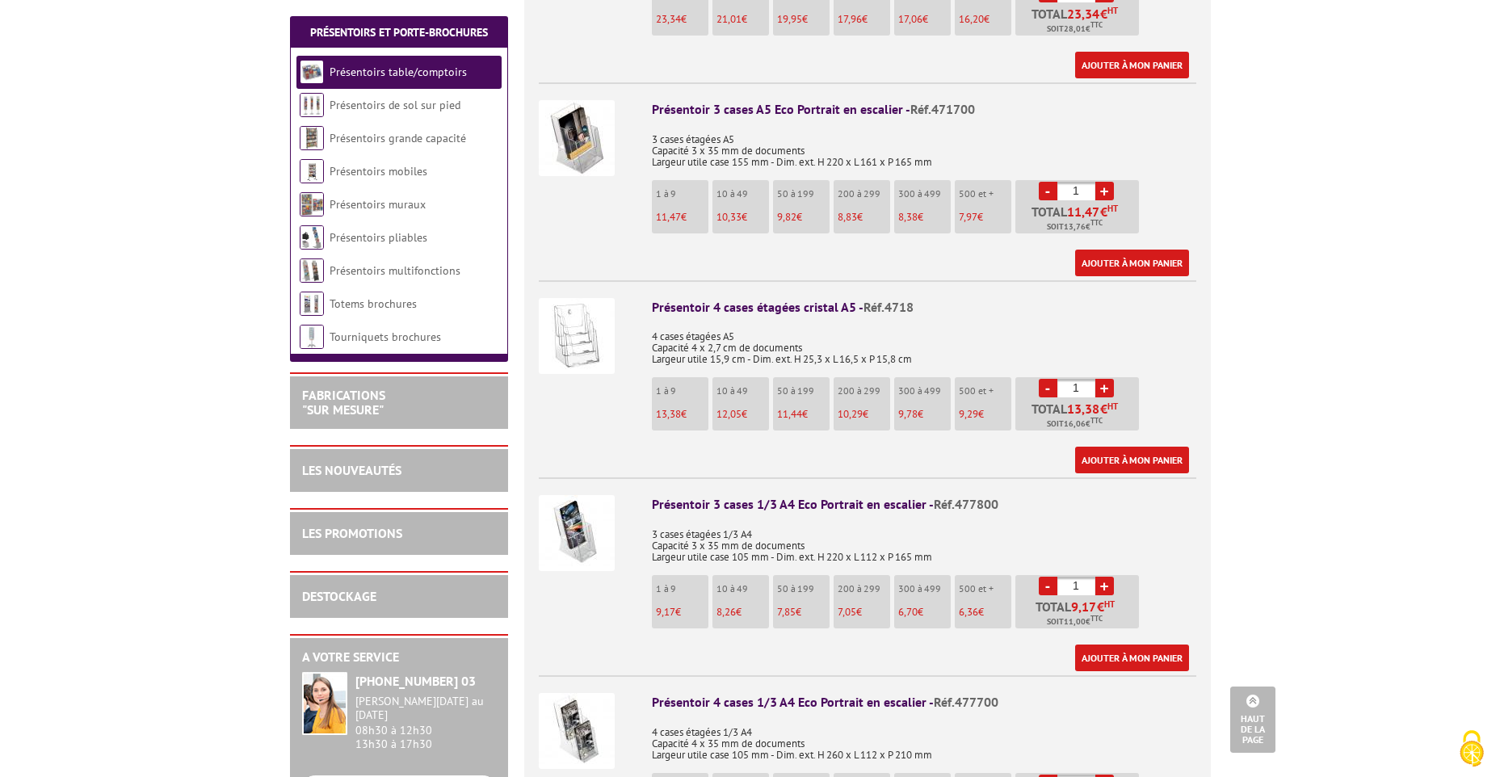
click at [585, 511] on img at bounding box center [577, 533] width 76 height 76
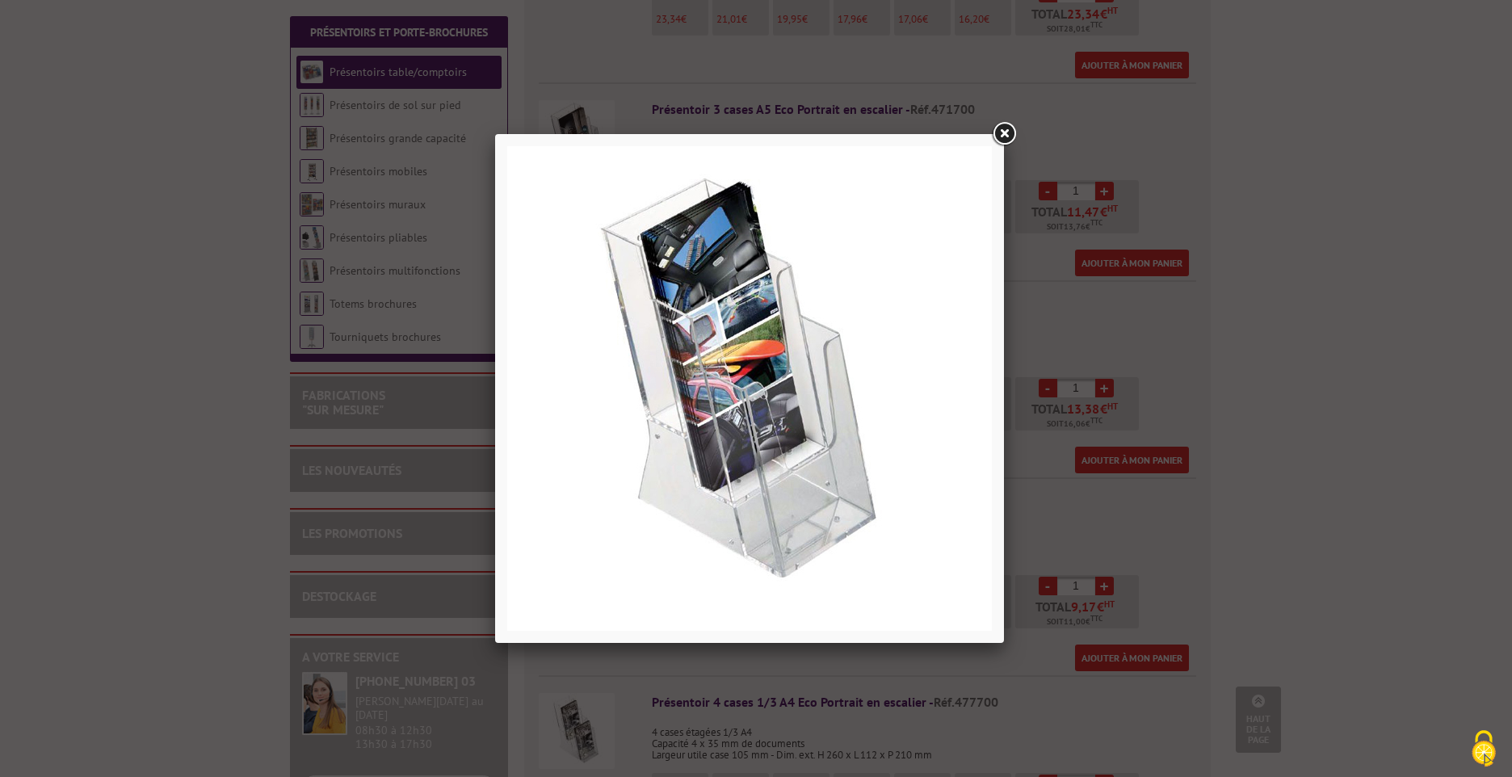
click at [1007, 132] on link at bounding box center [1003, 134] width 29 height 29
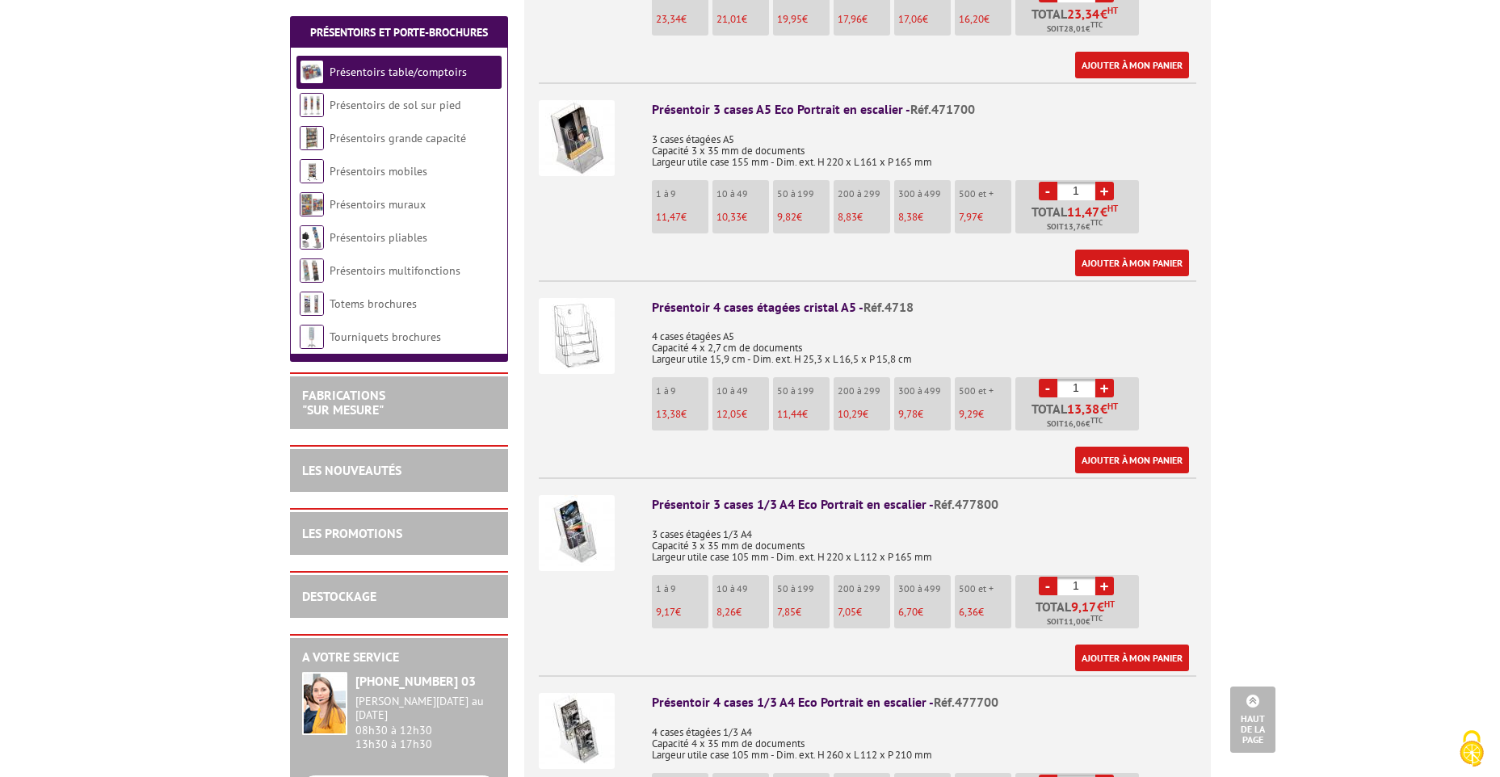
click at [762, 495] on div "Présentoir 3 cases 1/3 A4 Eco Portrait en escalier - Réf.477800" at bounding box center [924, 504] width 544 height 19
drag, startPoint x: 924, startPoint y: 486, endPoint x: 651, endPoint y: 491, distance: 273.0
click at [652, 495] on div "Présentoir 3 cases 1/3 A4 Eco Portrait en escalier - Réf.477800" at bounding box center [924, 504] width 544 height 19
copy div "Présentoir 3 cases 1/3 A4 Eco Portrait en escalier"
drag, startPoint x: 1000, startPoint y: 479, endPoint x: 955, endPoint y: 485, distance: 44.9
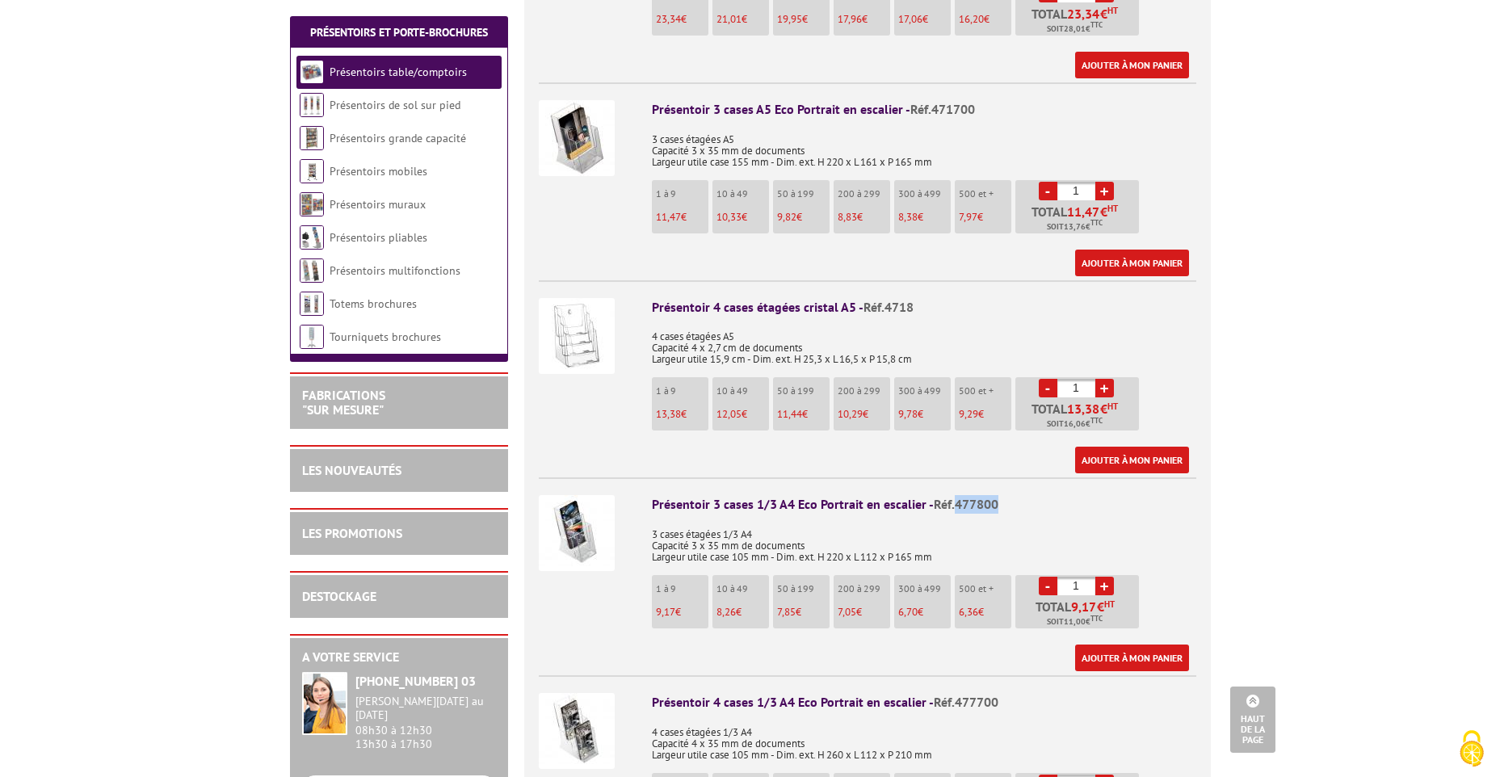
click at [955, 495] on div "Présentoir 3 cases 1/3 A4 Eco Portrait en escalier - Réf.477800" at bounding box center [924, 504] width 544 height 19
copy span "477800"
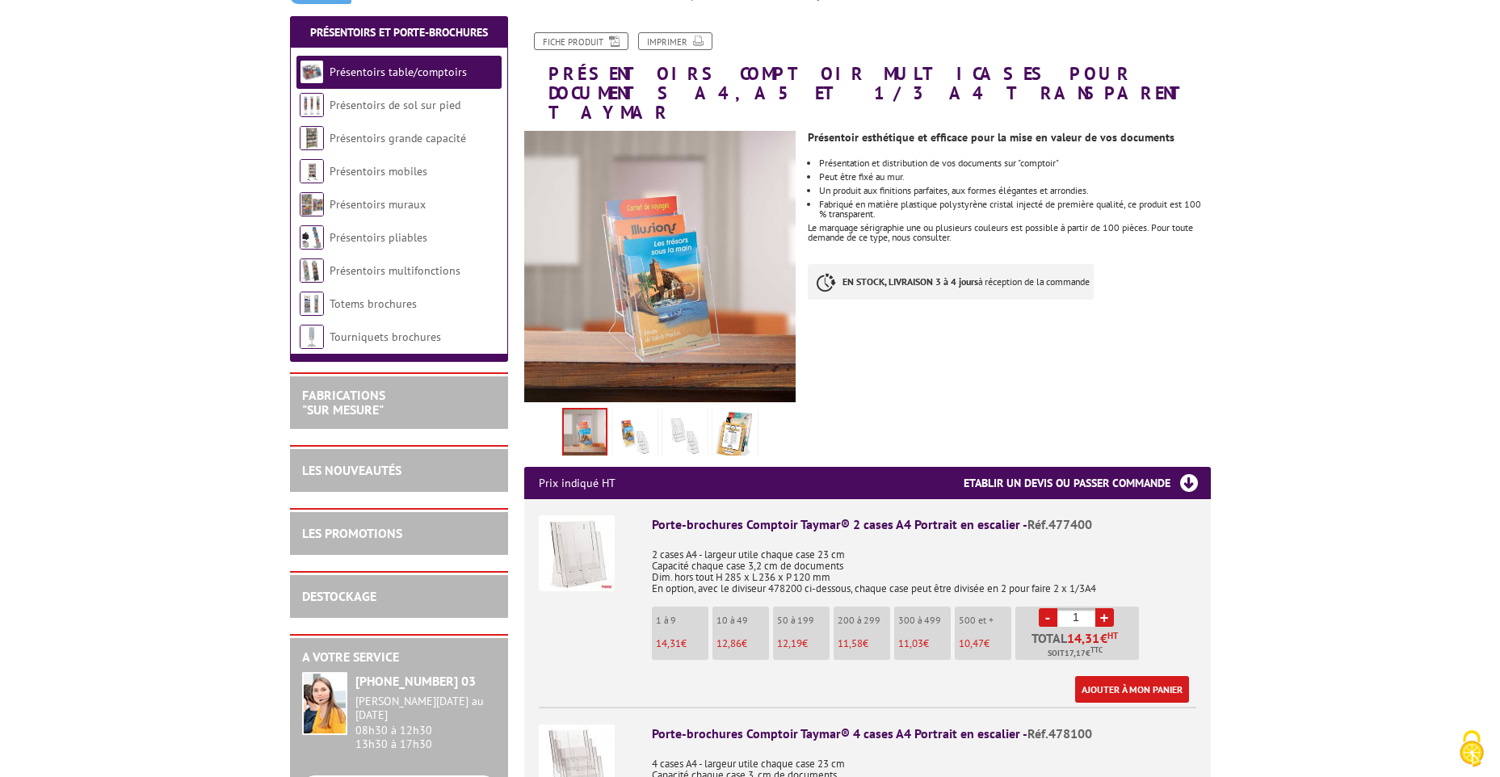
scroll to position [162, 0]
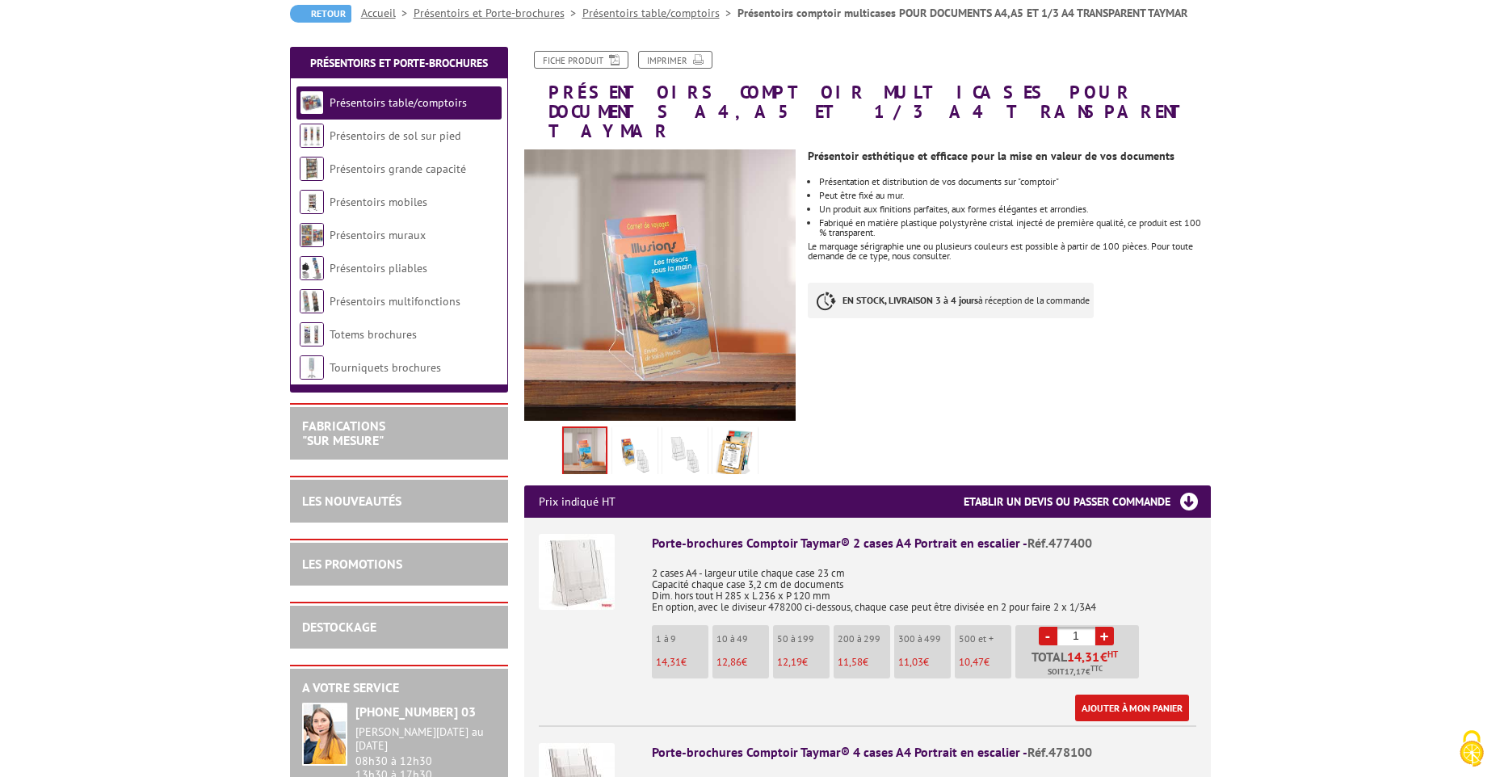
click at [635, 441] on img at bounding box center [634, 455] width 39 height 50
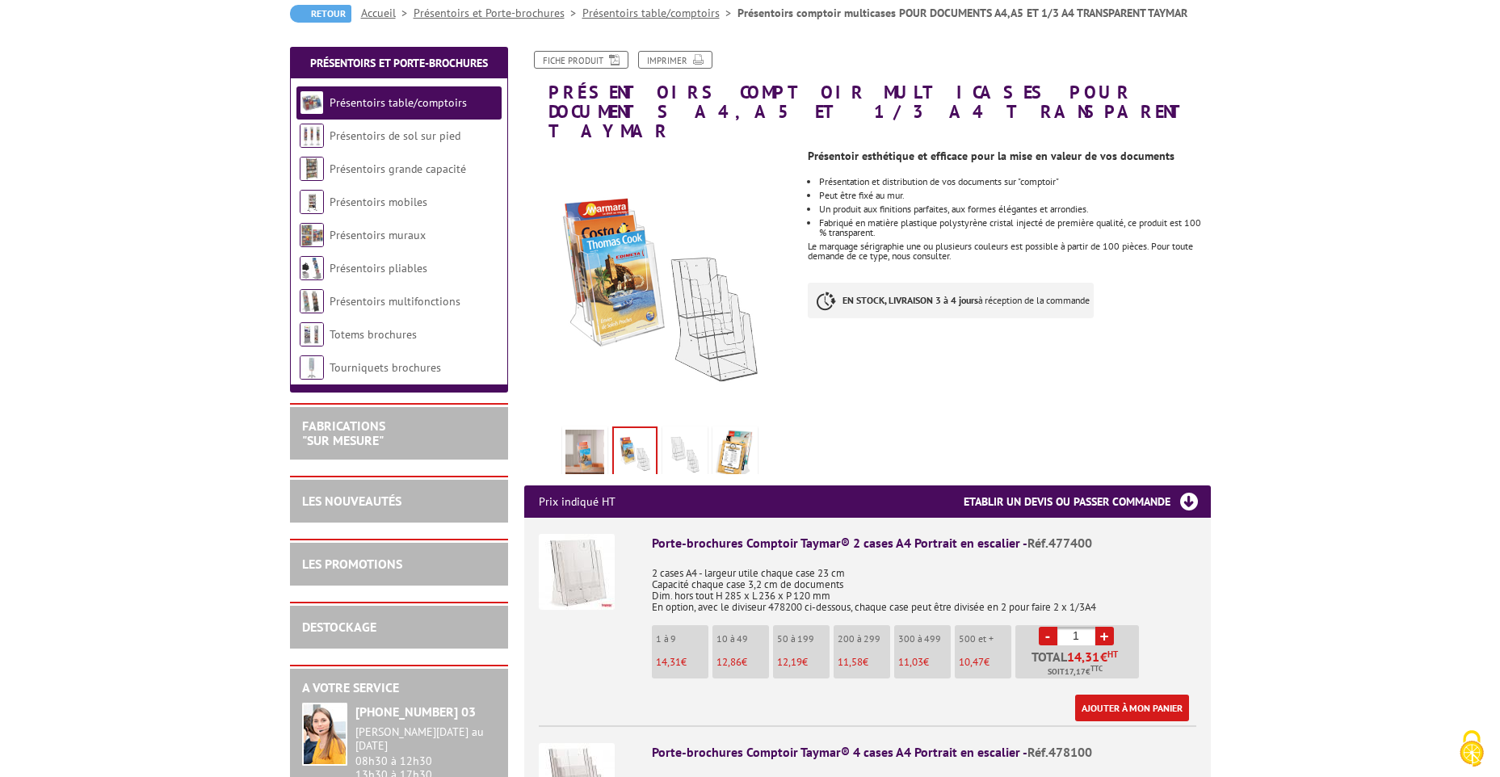
click at [674, 435] on img at bounding box center [685, 455] width 39 height 50
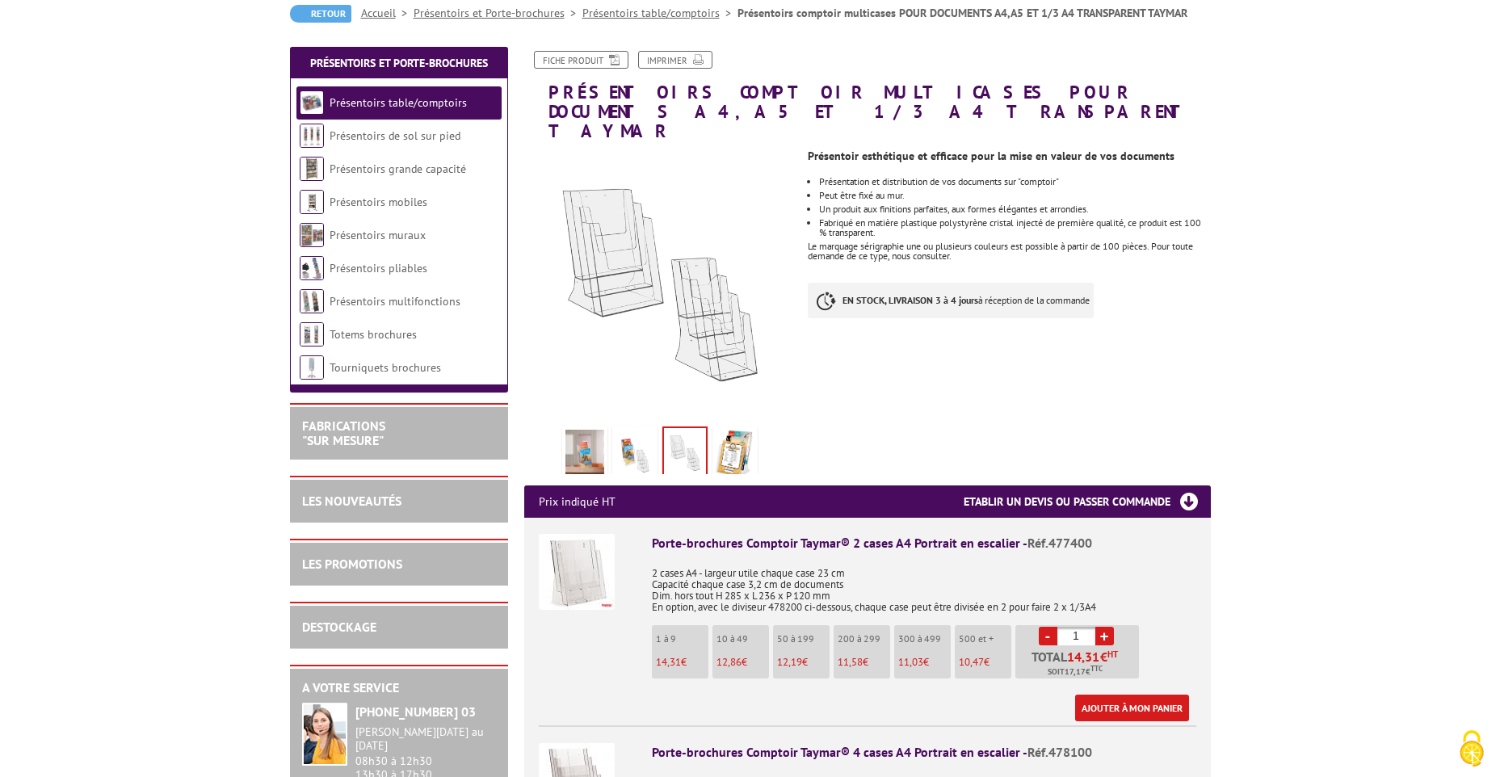
click at [730, 432] on img at bounding box center [735, 455] width 39 height 50
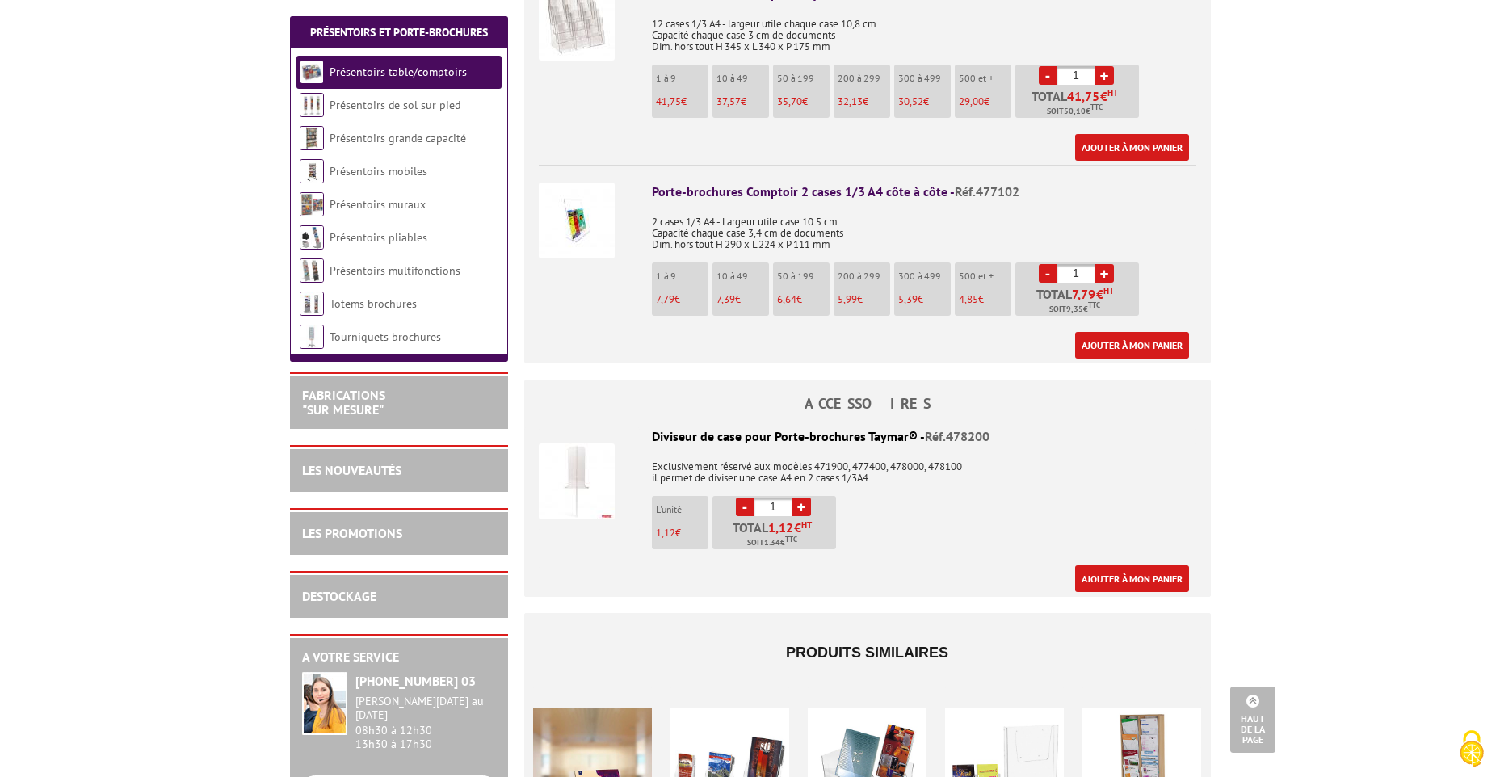
scroll to position [4119, 0]
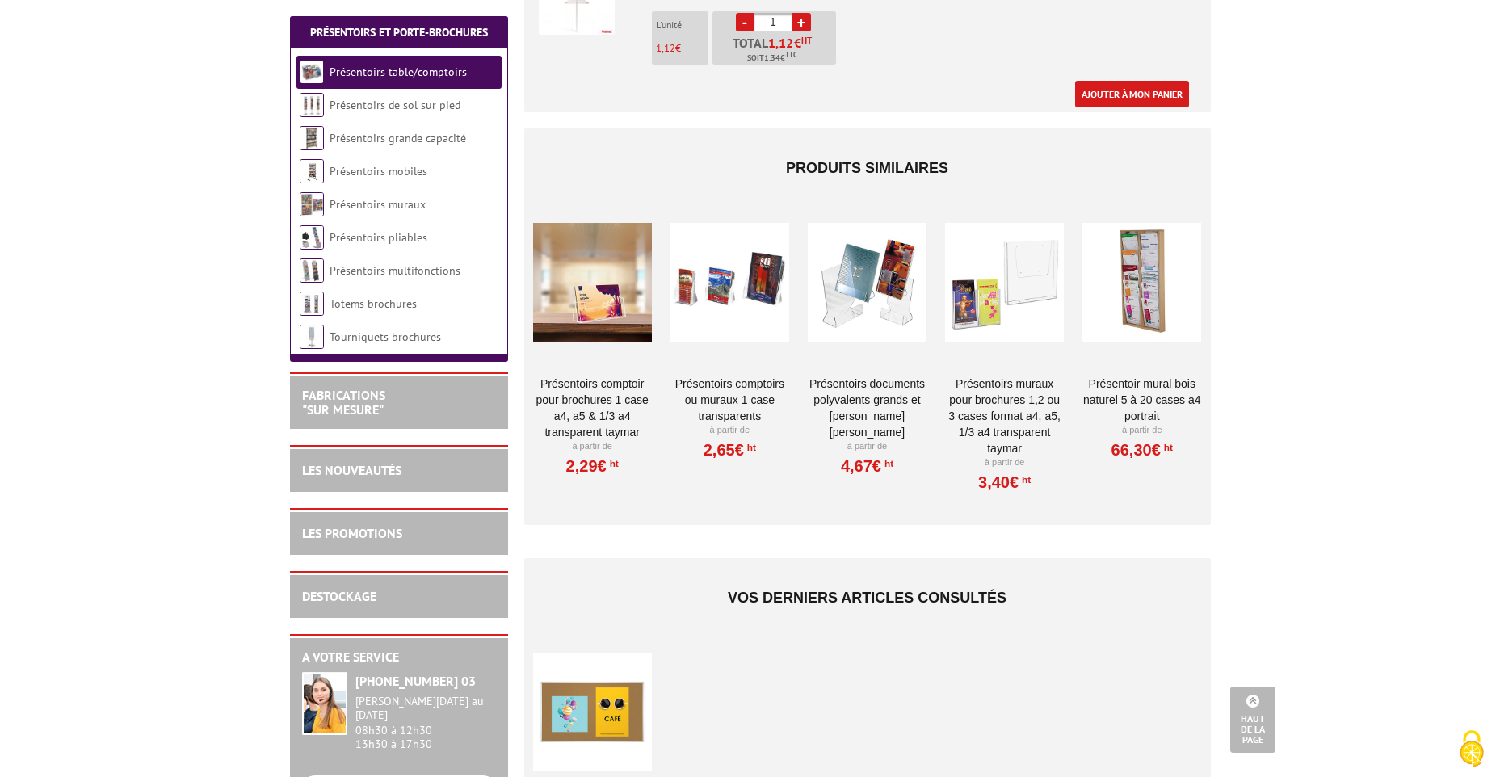
click at [720, 376] on link "Présentoirs comptoirs ou muraux 1 case Transparents" at bounding box center [729, 400] width 119 height 48
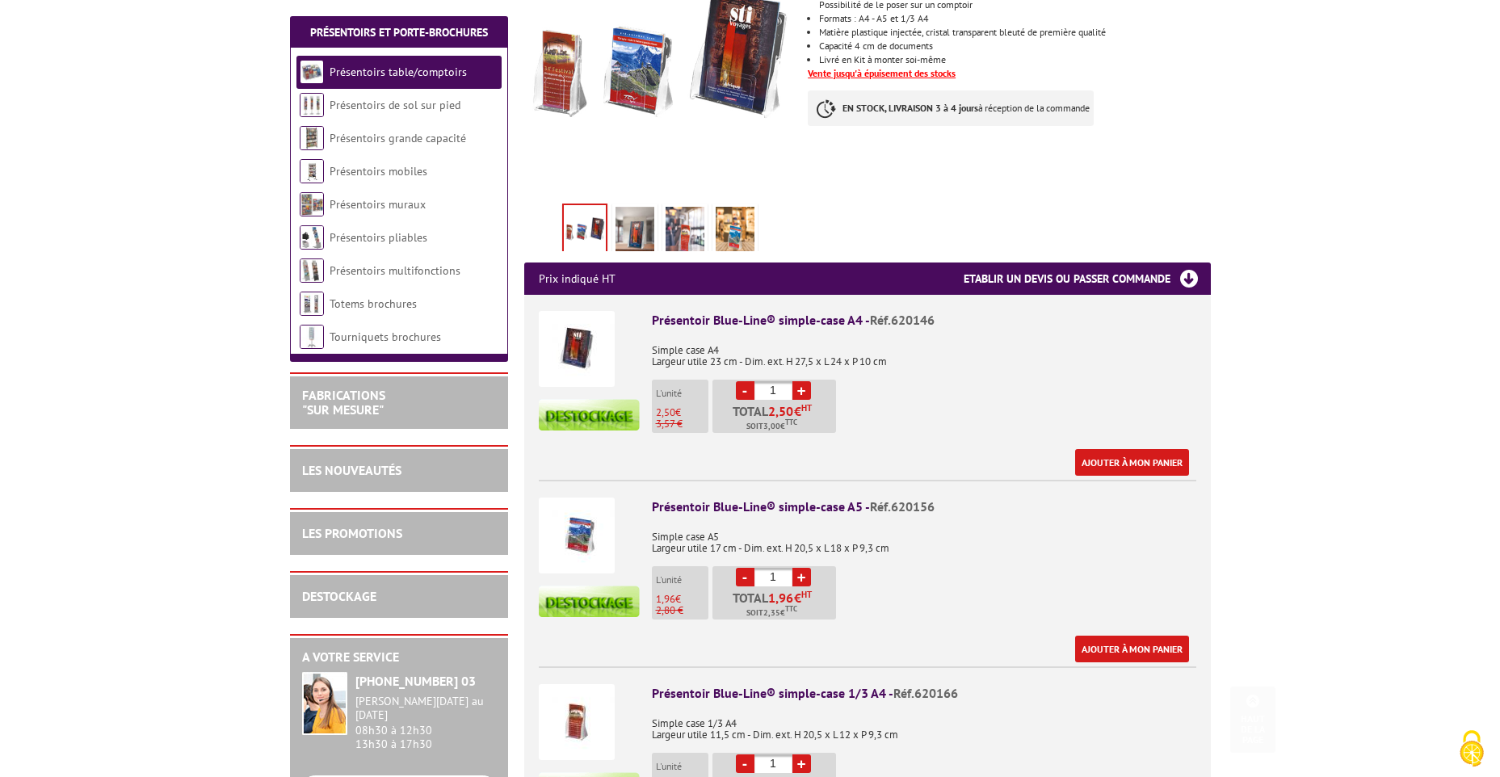
scroll to position [485, 0]
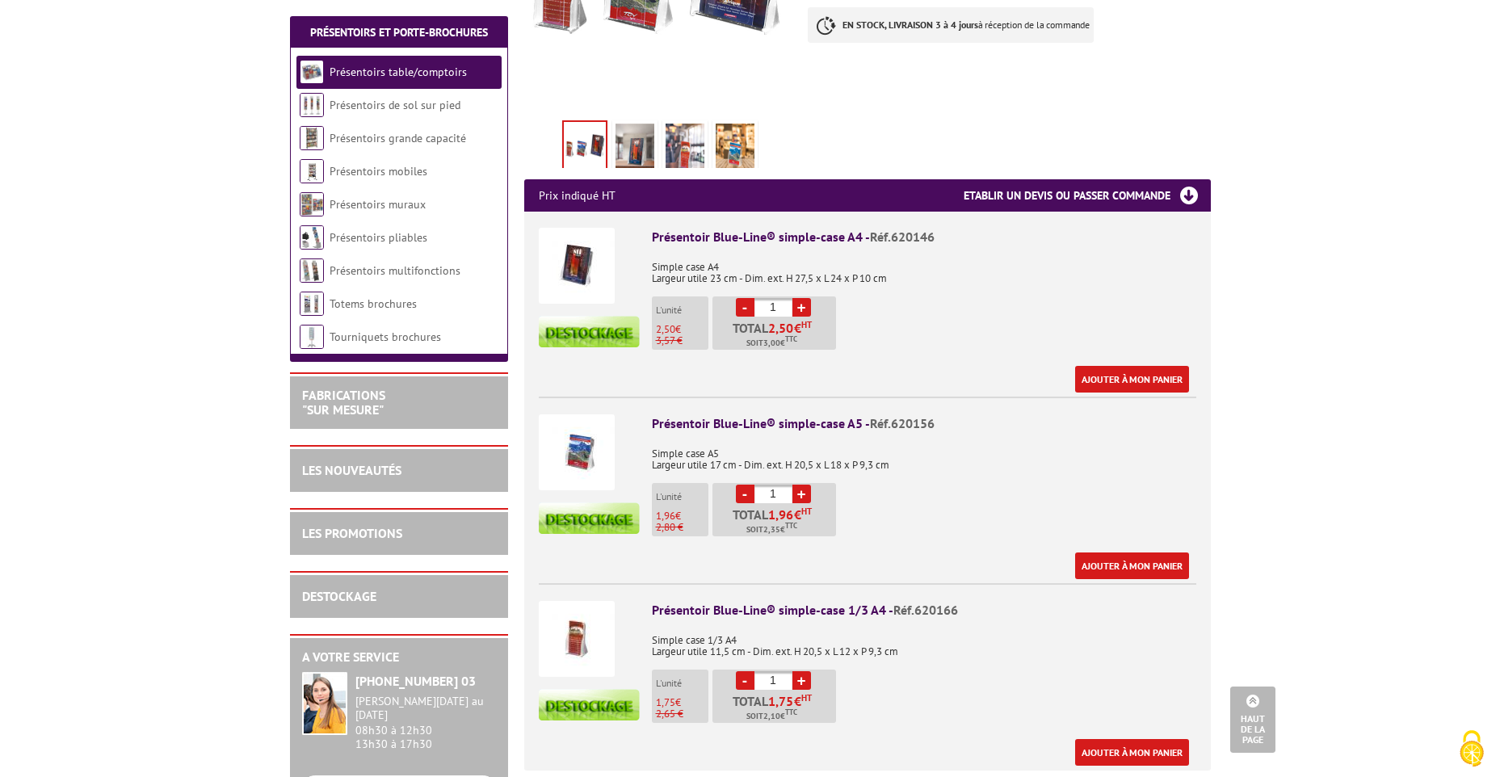
click at [565, 430] on img at bounding box center [577, 452] width 76 height 76
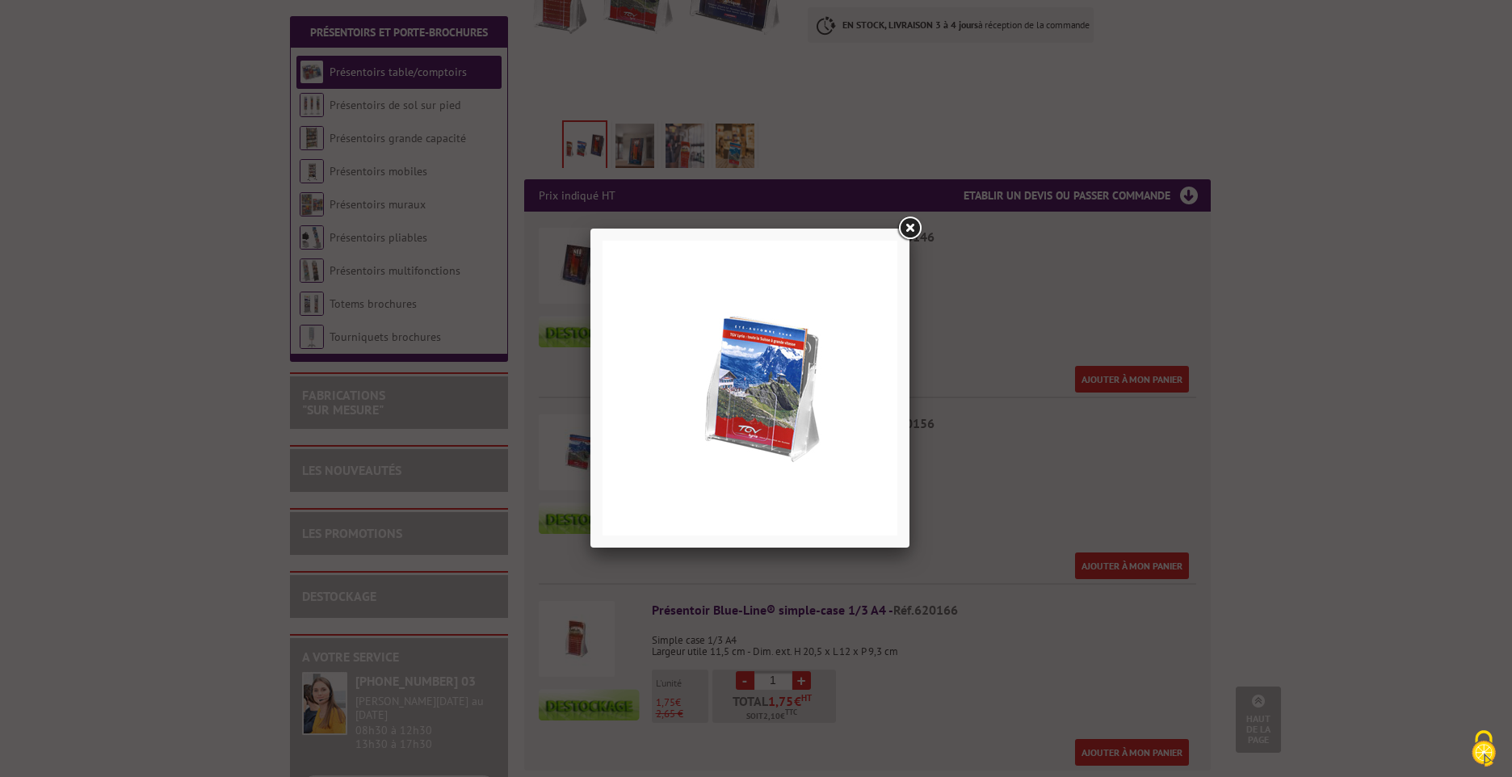
click at [767, 411] on img at bounding box center [750, 388] width 295 height 295
click at [913, 228] on link at bounding box center [909, 228] width 29 height 29
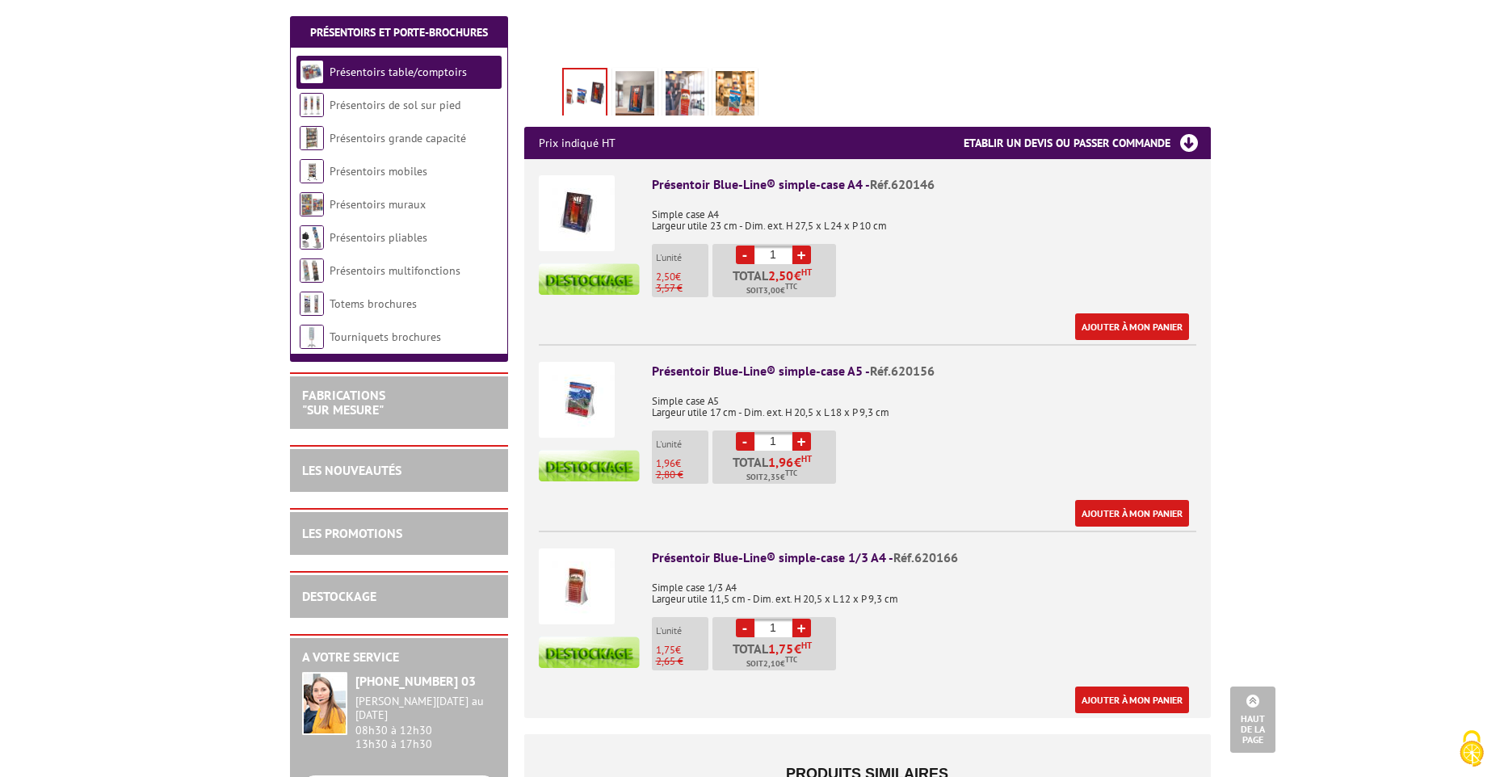
scroll to position [565, 0]
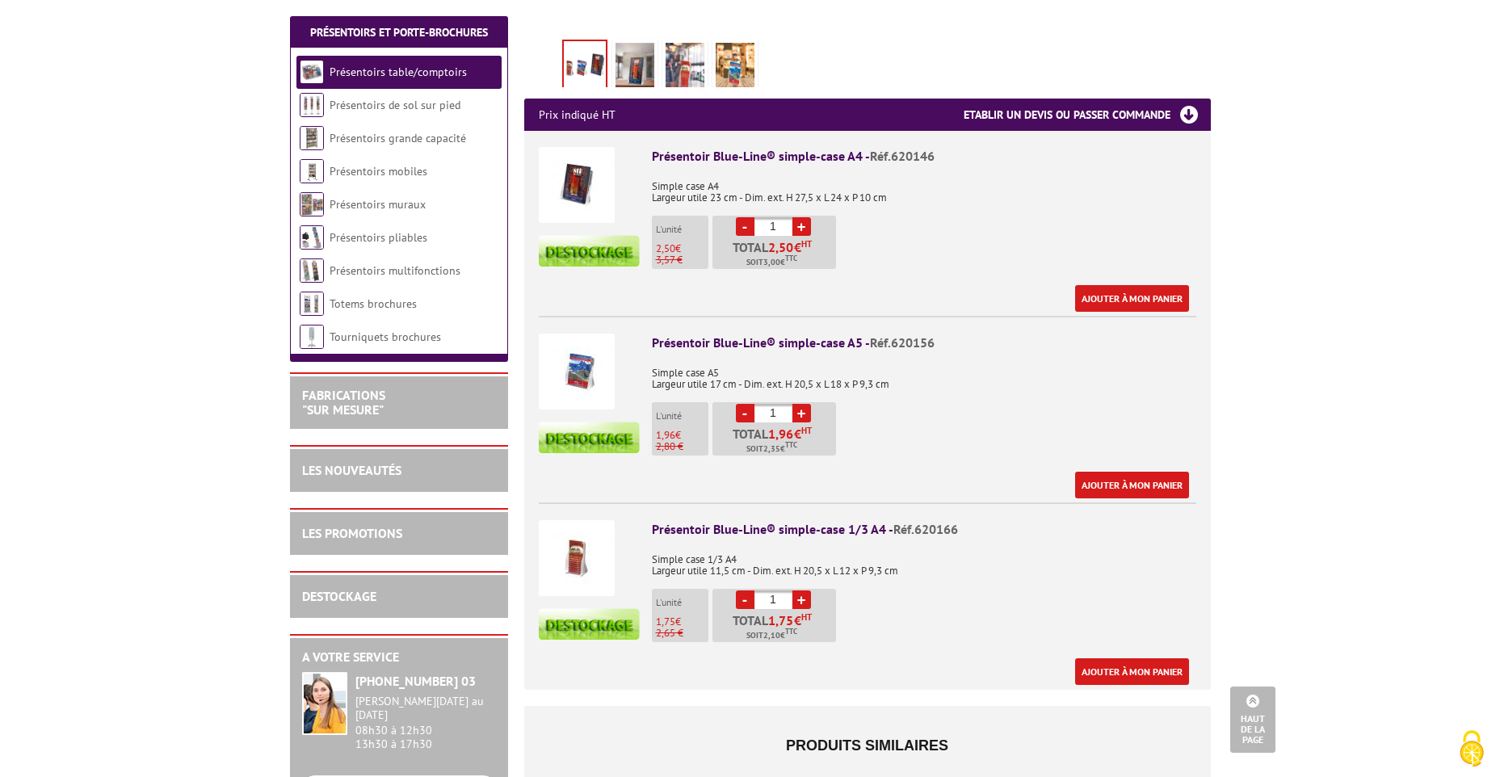
click at [569, 532] on img at bounding box center [577, 558] width 76 height 76
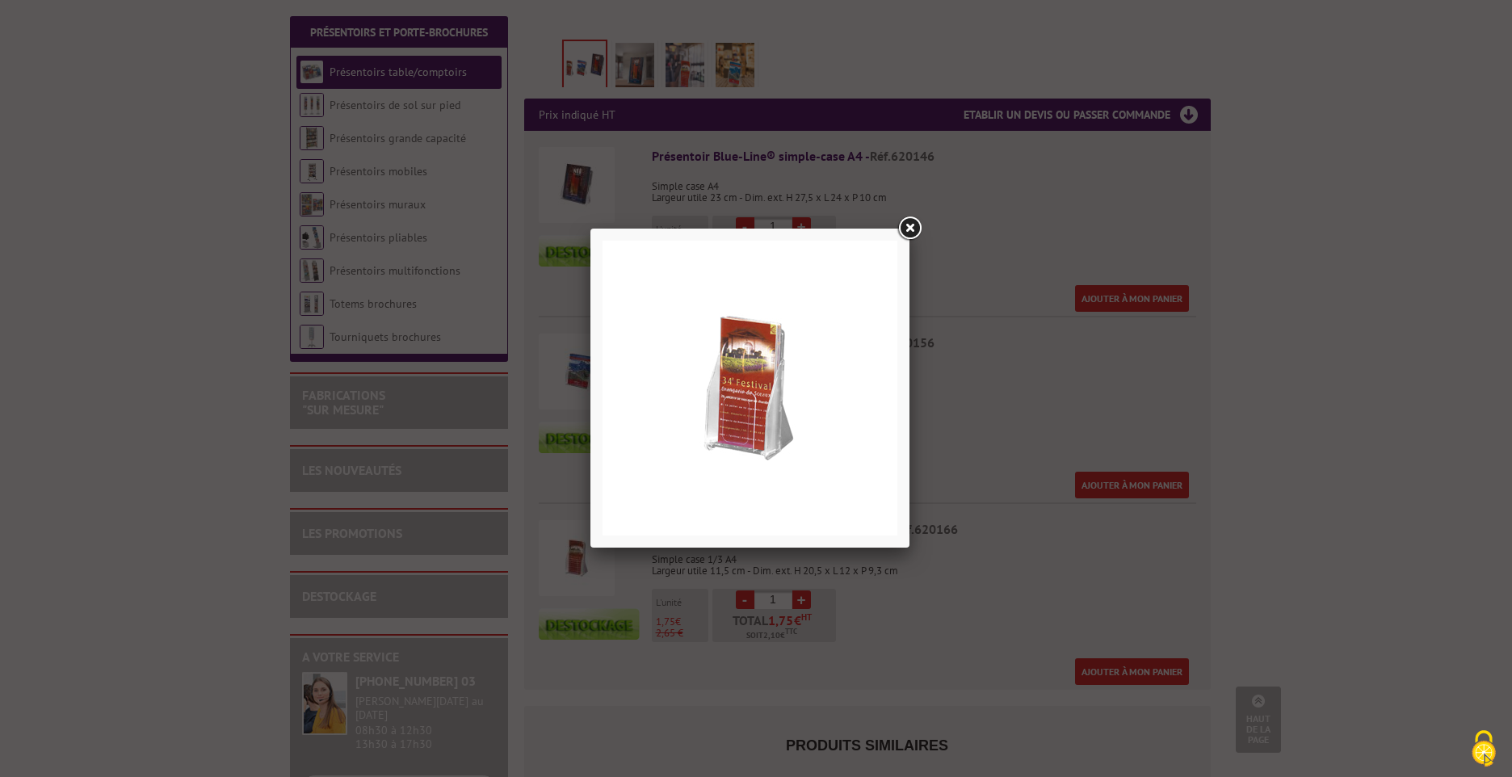
click at [724, 422] on img at bounding box center [750, 388] width 295 height 295
click at [915, 230] on link at bounding box center [909, 228] width 29 height 29
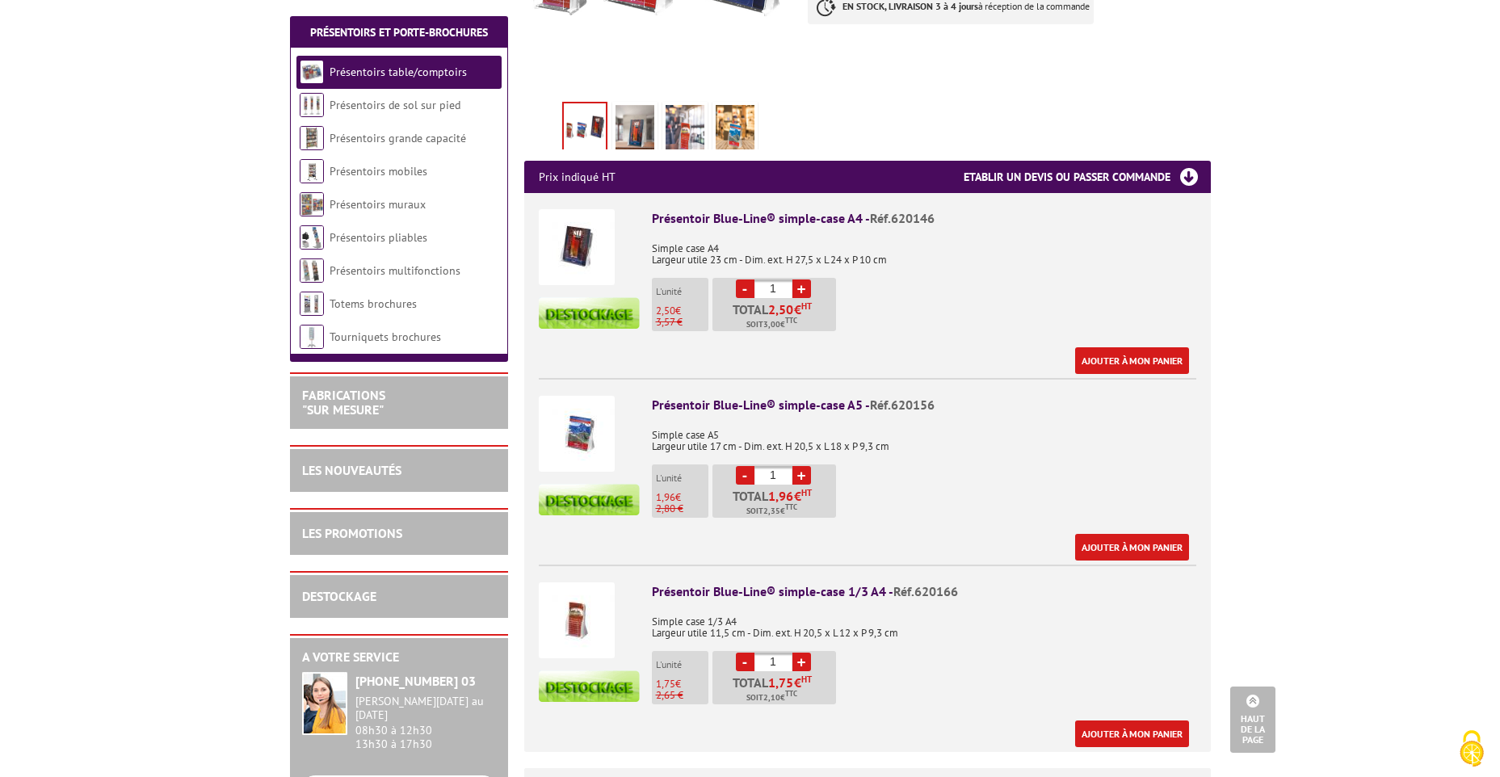
scroll to position [485, 0]
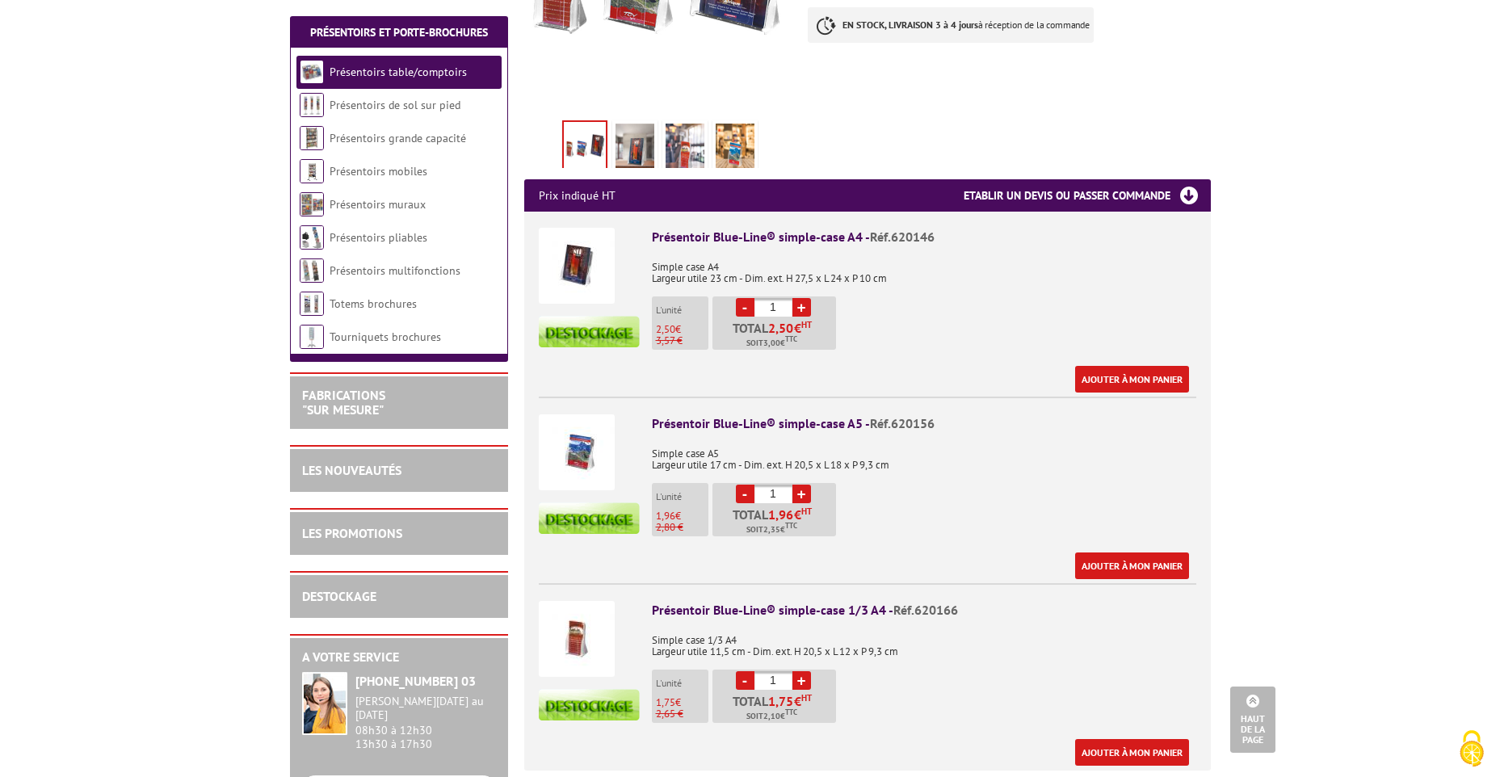
click at [586, 617] on img at bounding box center [577, 639] width 76 height 76
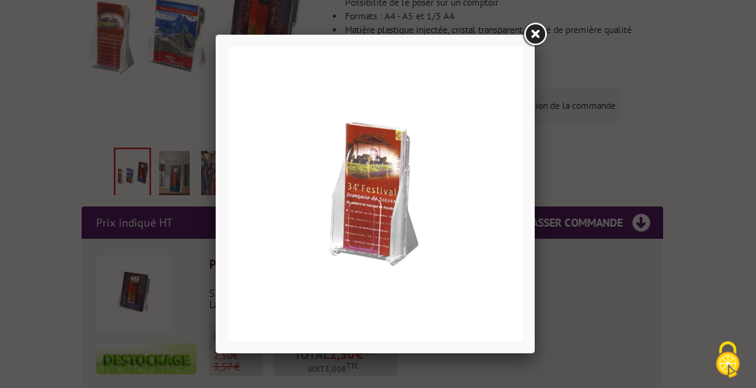
click at [535, 36] on link at bounding box center [534, 34] width 29 height 29
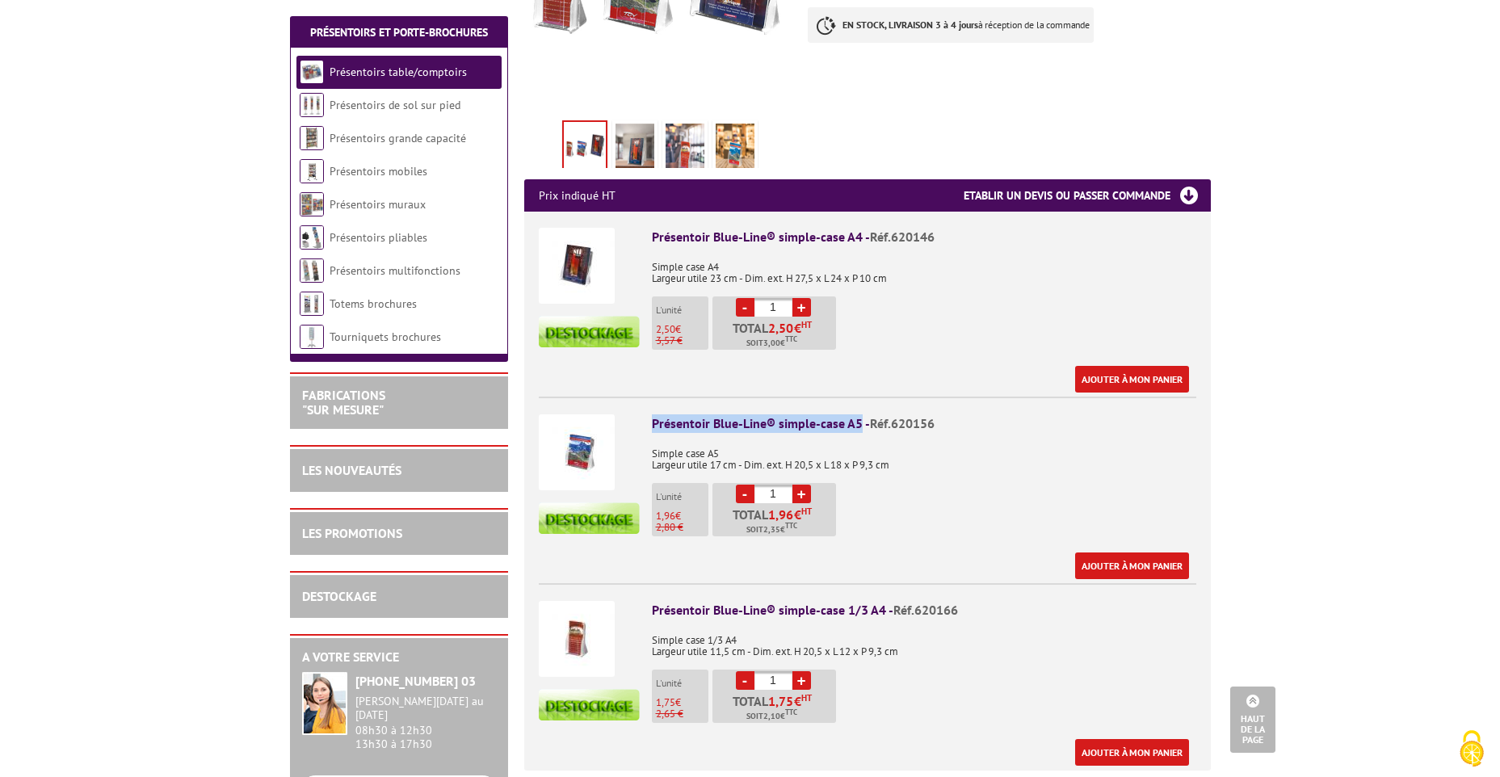
drag, startPoint x: 859, startPoint y: 402, endPoint x: 652, endPoint y: 408, distance: 206.8
click at [652, 414] on div "Présentoir Blue-Line® simple-case A5 - Réf.620156" at bounding box center [924, 423] width 544 height 19
click at [629, 128] on img at bounding box center [634, 149] width 39 height 50
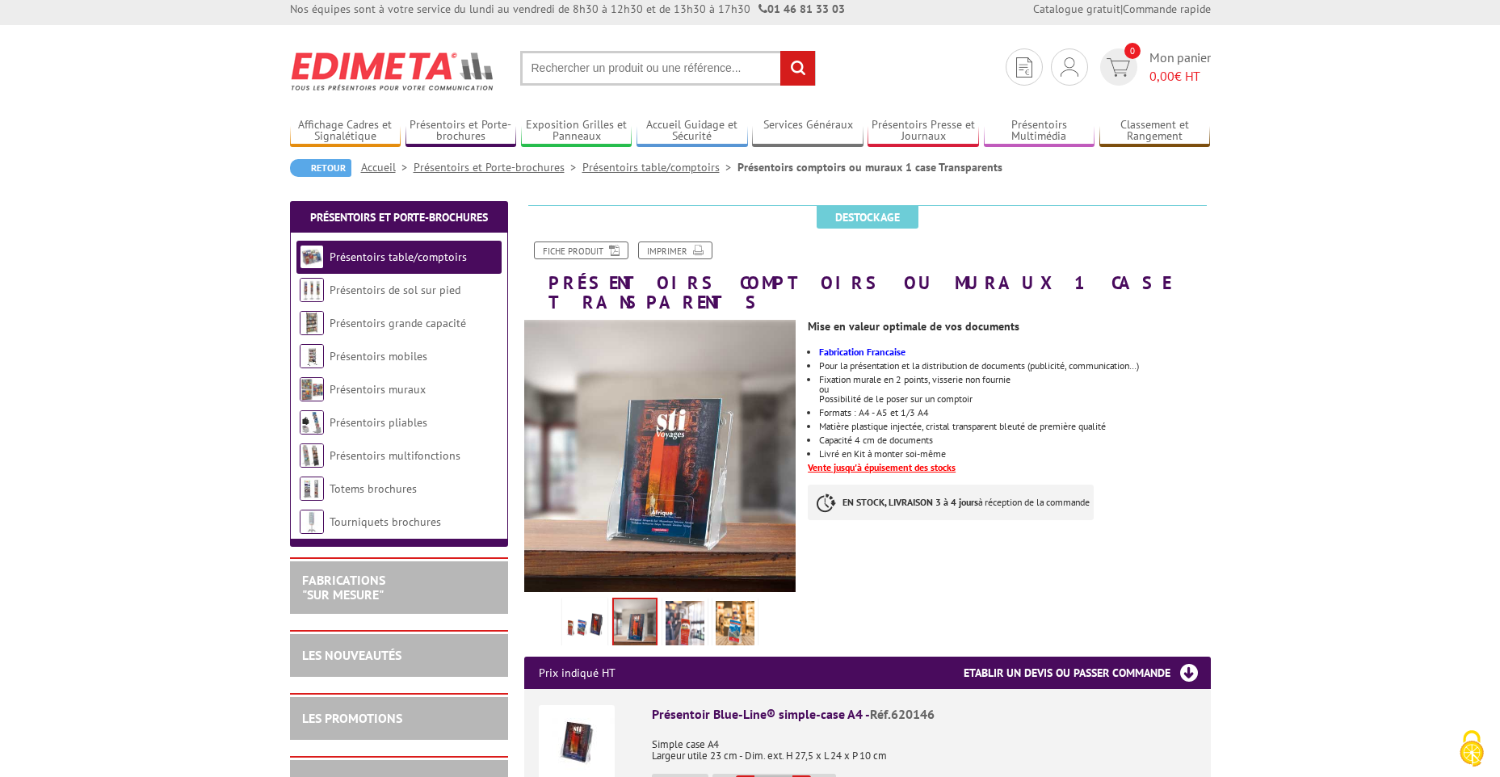
scroll to position [0, 0]
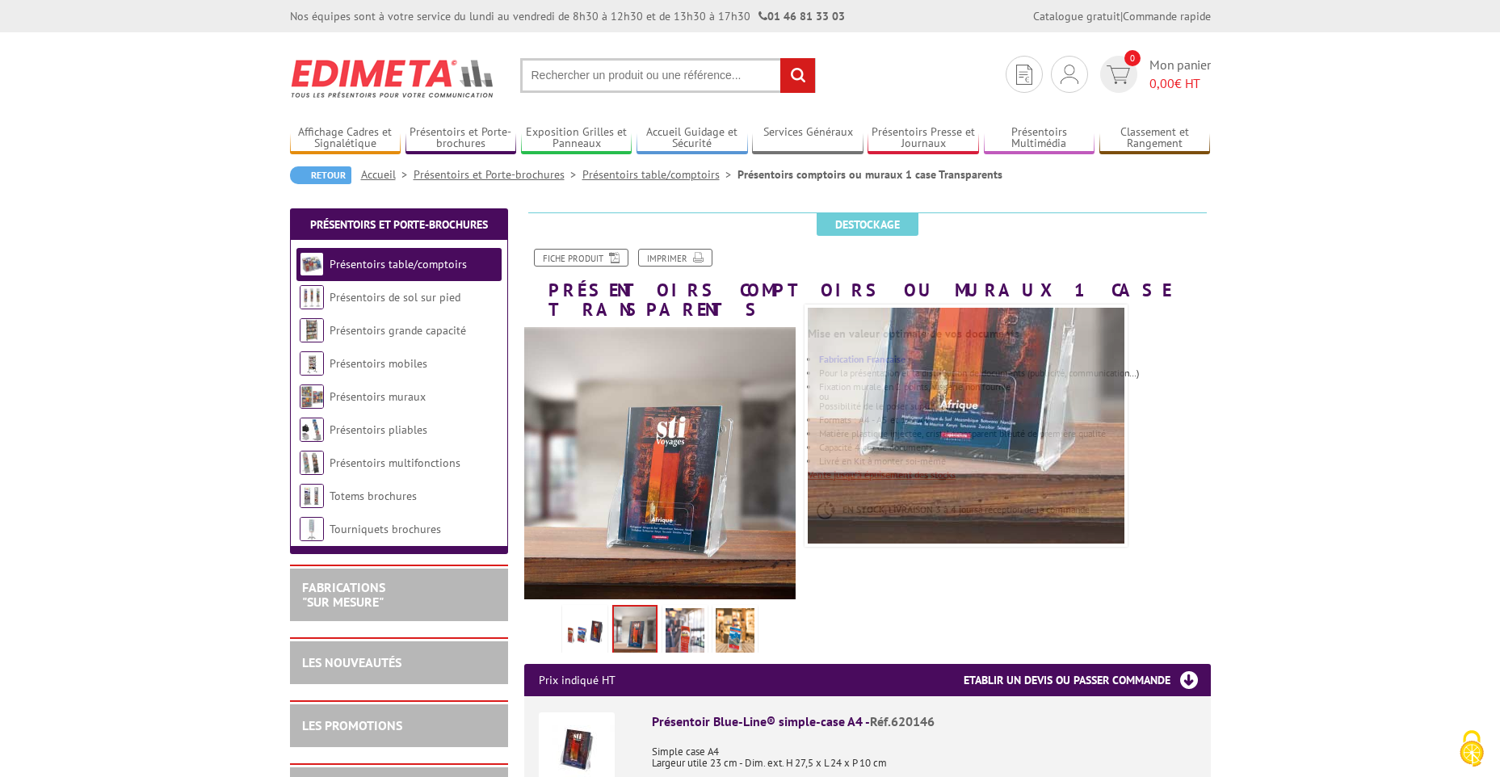
click at [680, 608] on img at bounding box center [685, 633] width 39 height 50
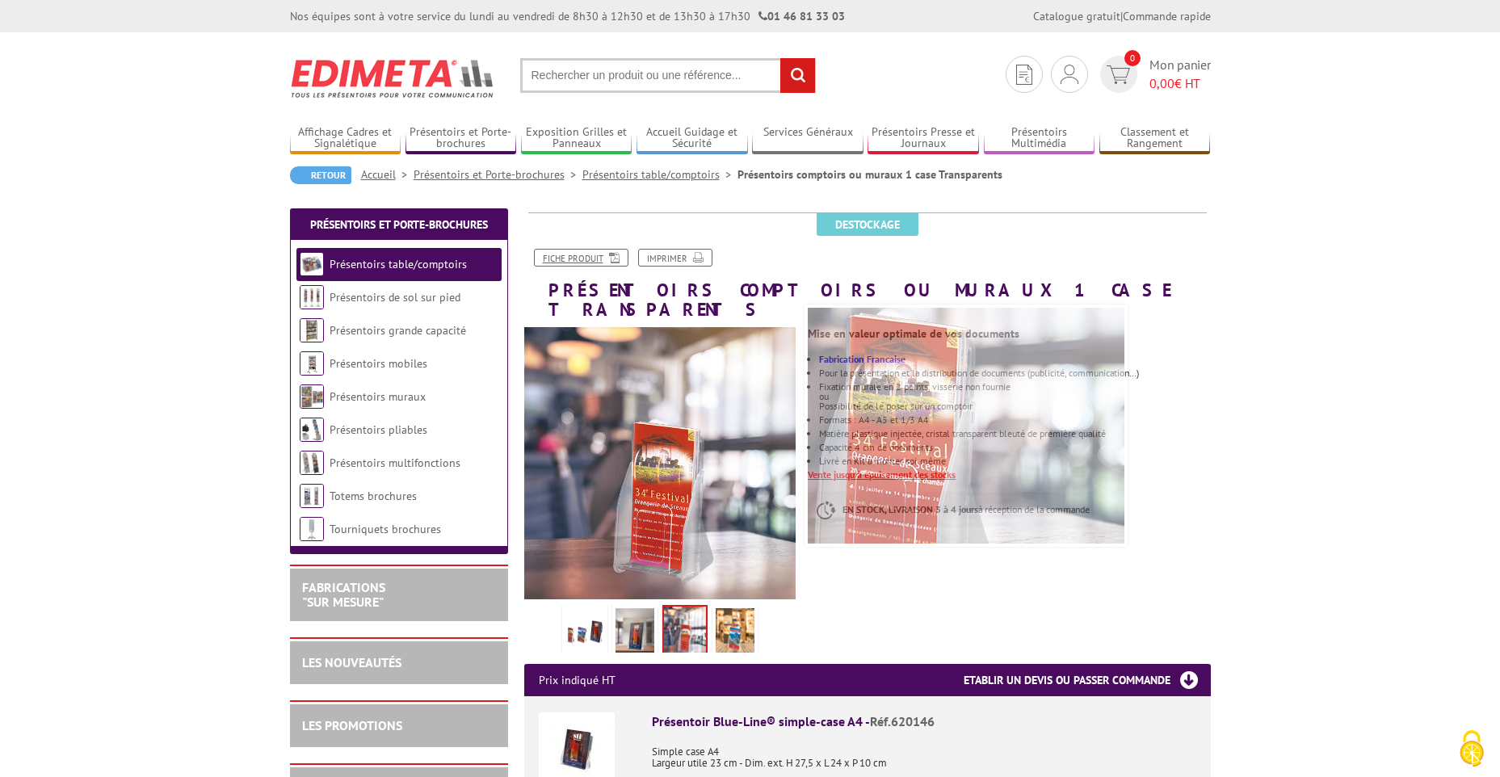
click at [582, 257] on link "Fiche produit" at bounding box center [581, 258] width 94 height 18
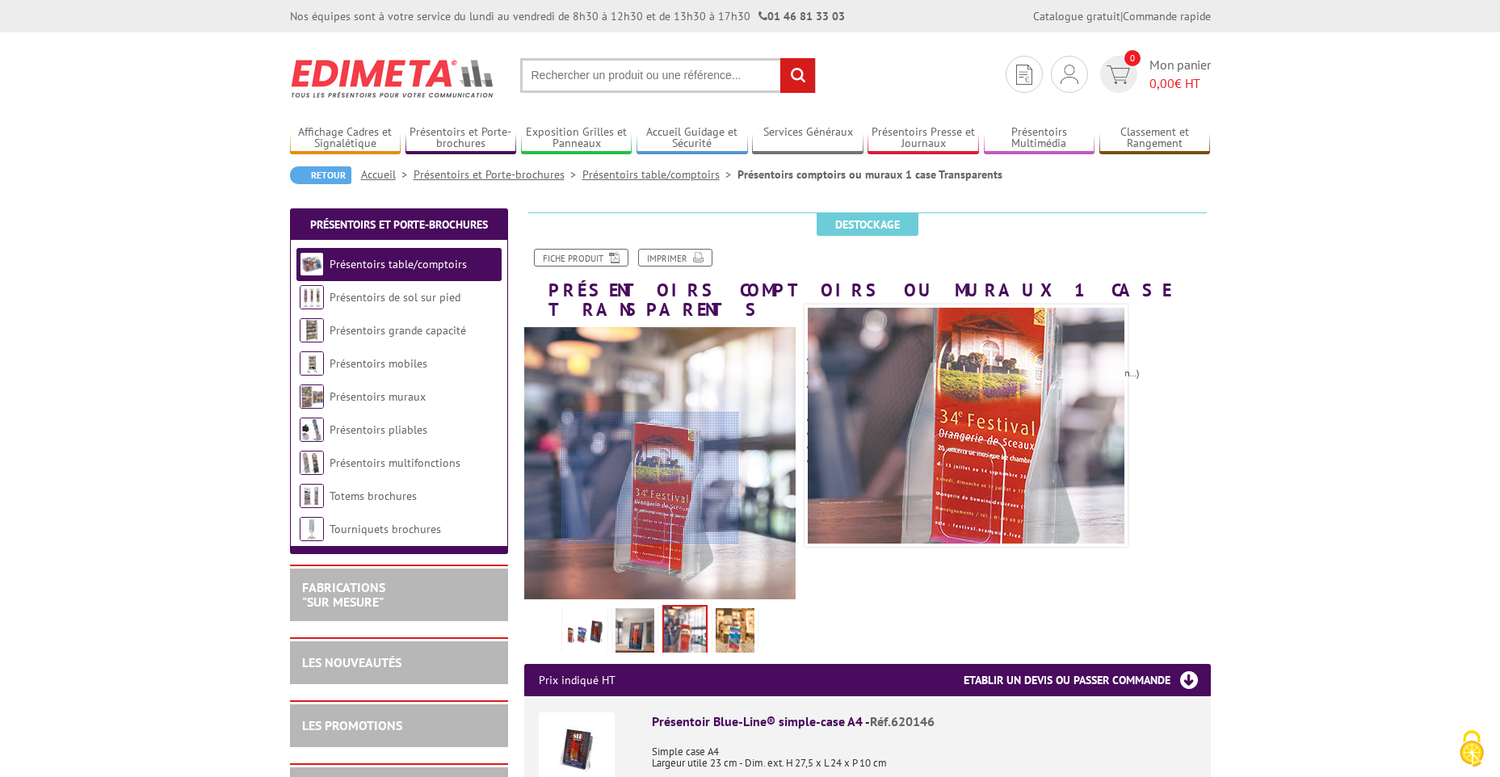
click at [650, 478] on div at bounding box center [650, 478] width 178 height 132
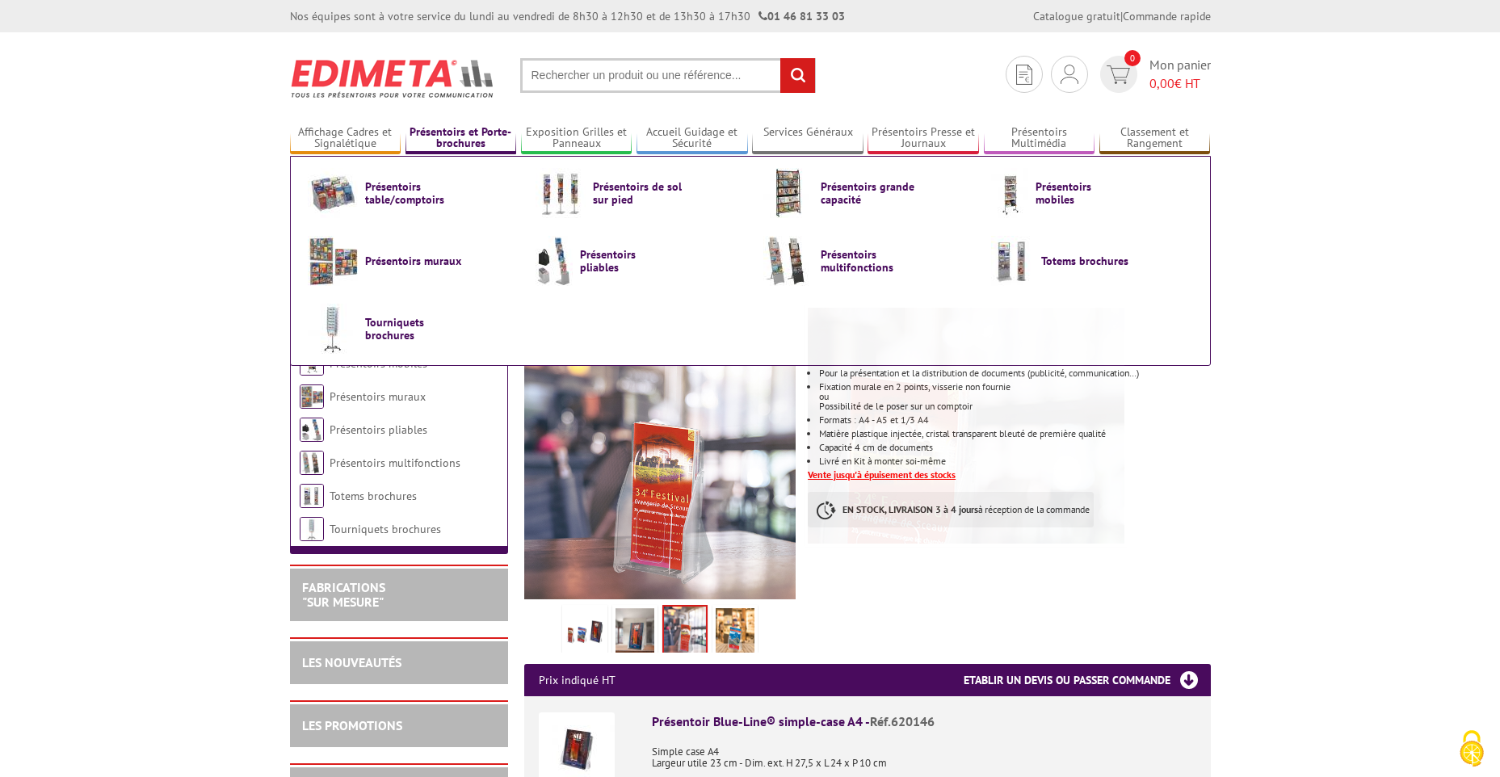
click at [465, 142] on link "Présentoirs et Porte-brochures" at bounding box center [460, 138] width 111 height 27
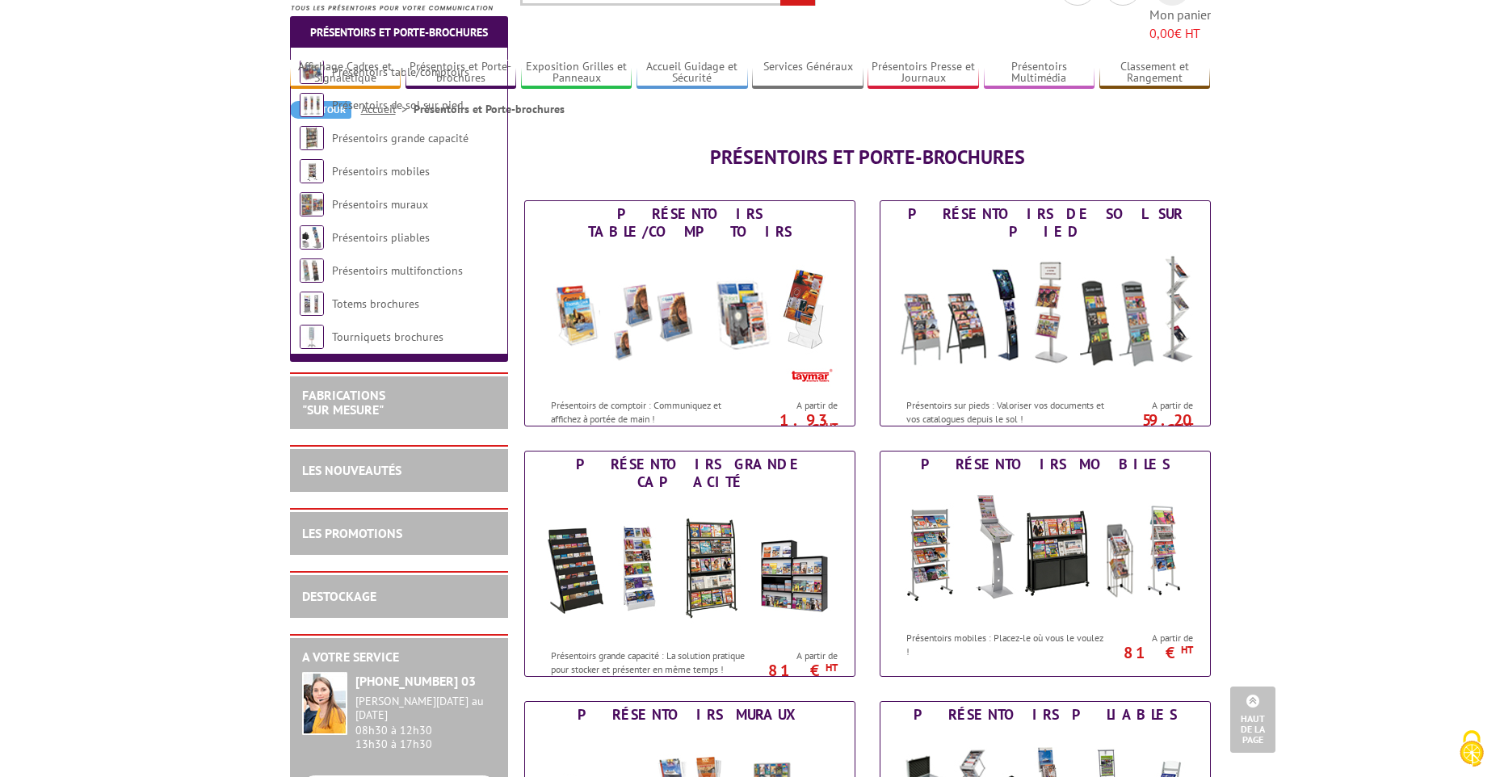
scroll to position [81, 0]
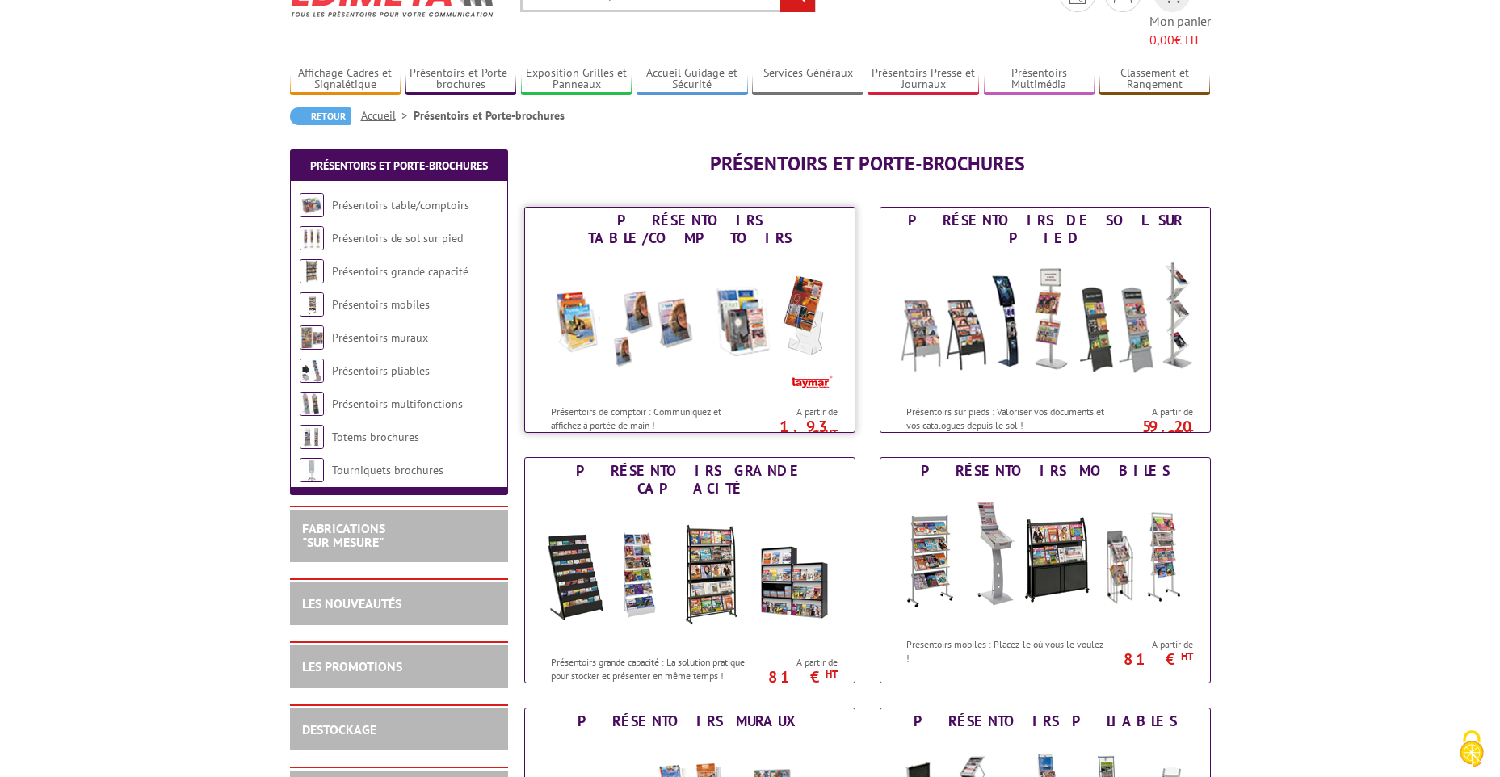
click at [590, 212] on div "Présentoirs table/comptoirs" at bounding box center [689, 230] width 321 height 36
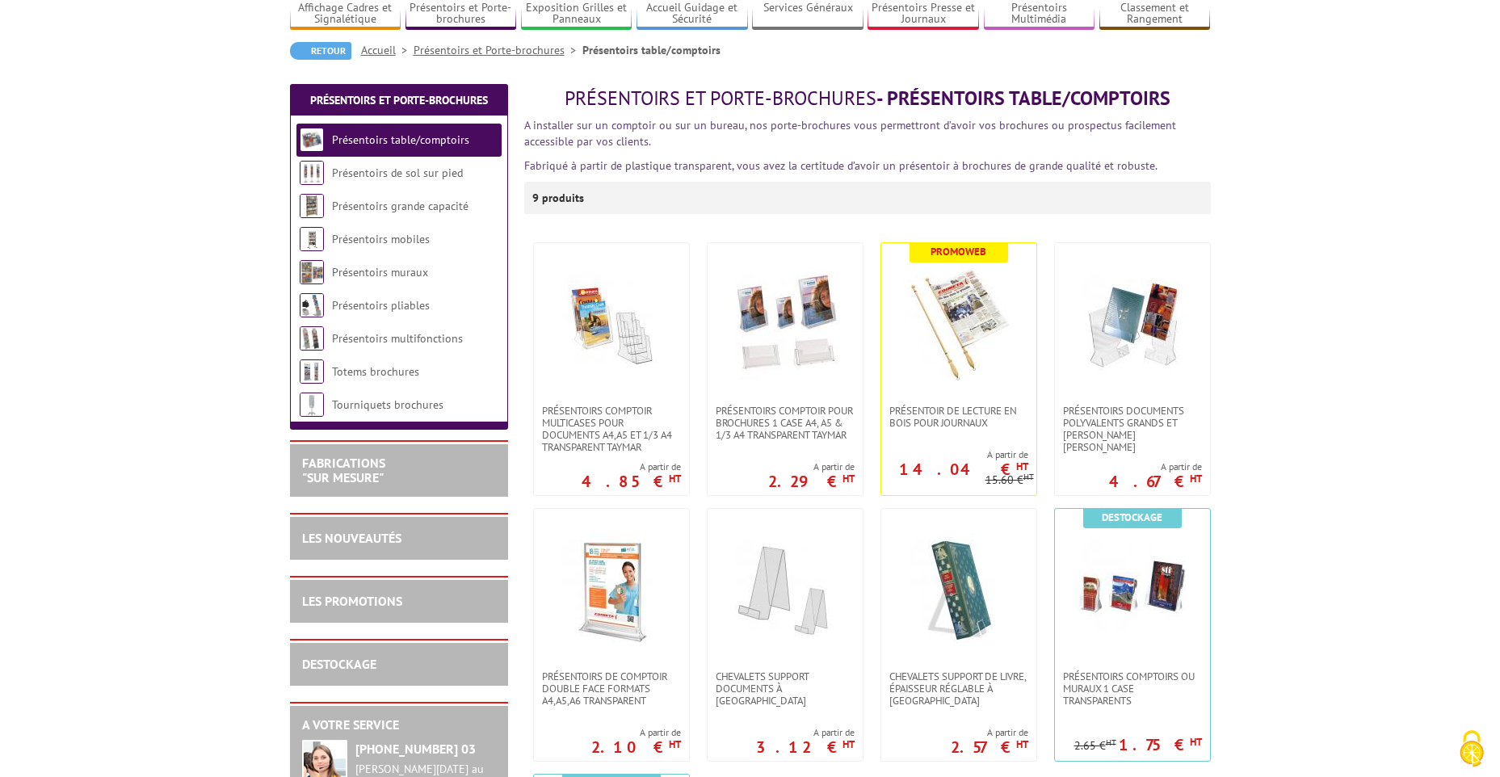
scroll to position [162, 0]
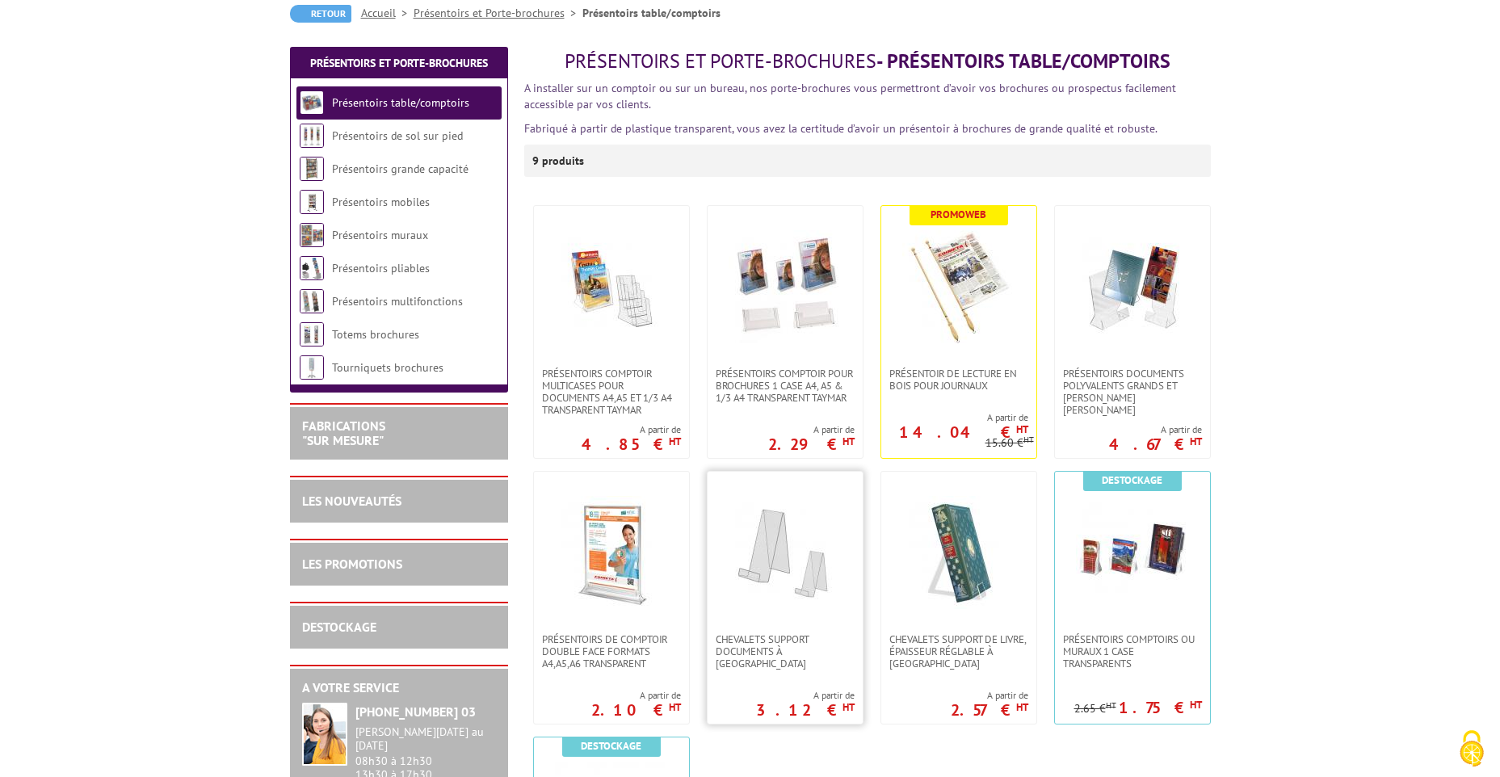
click at [771, 577] on img at bounding box center [785, 552] width 113 height 113
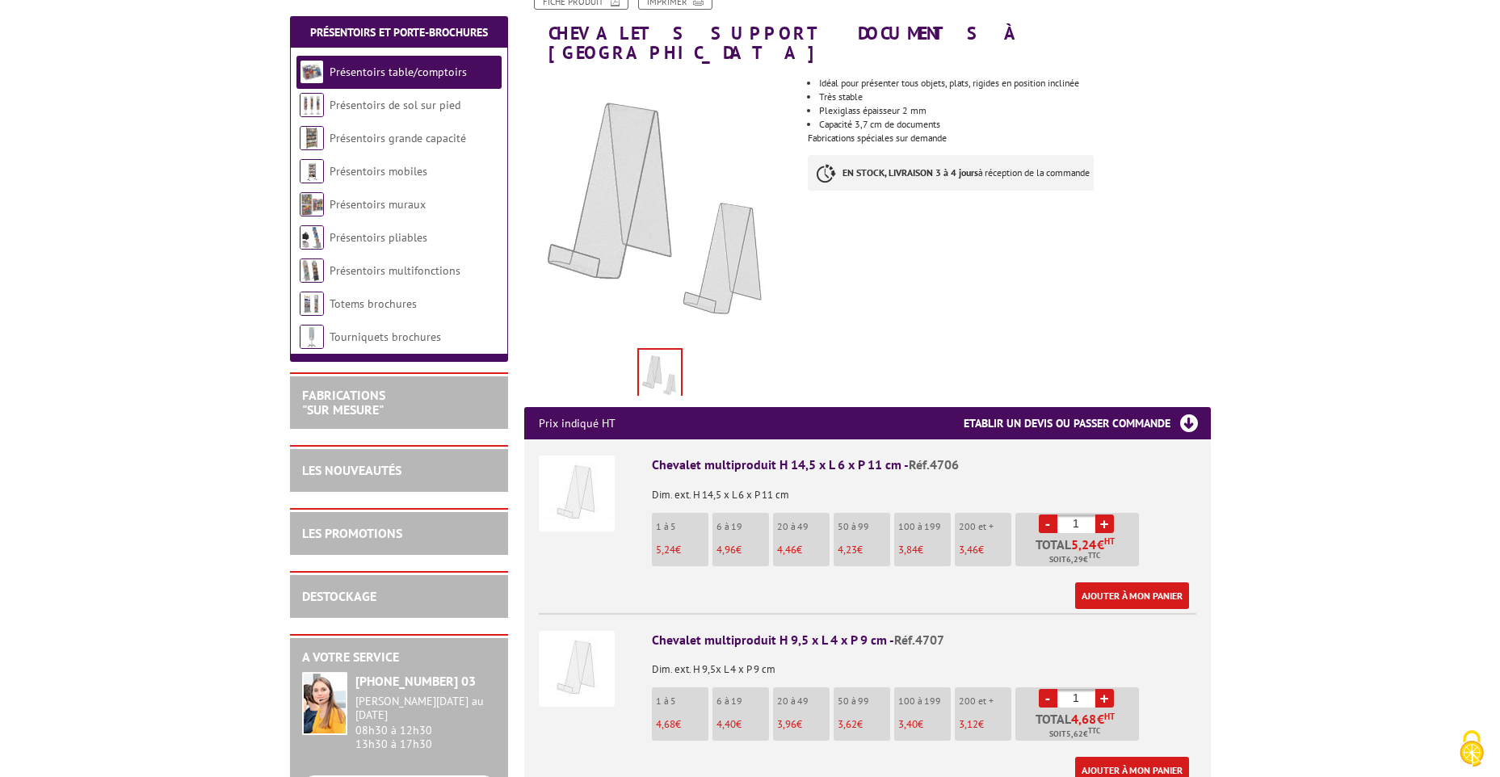
scroll to position [323, 0]
